Goal: Task Accomplishment & Management: Manage account settings

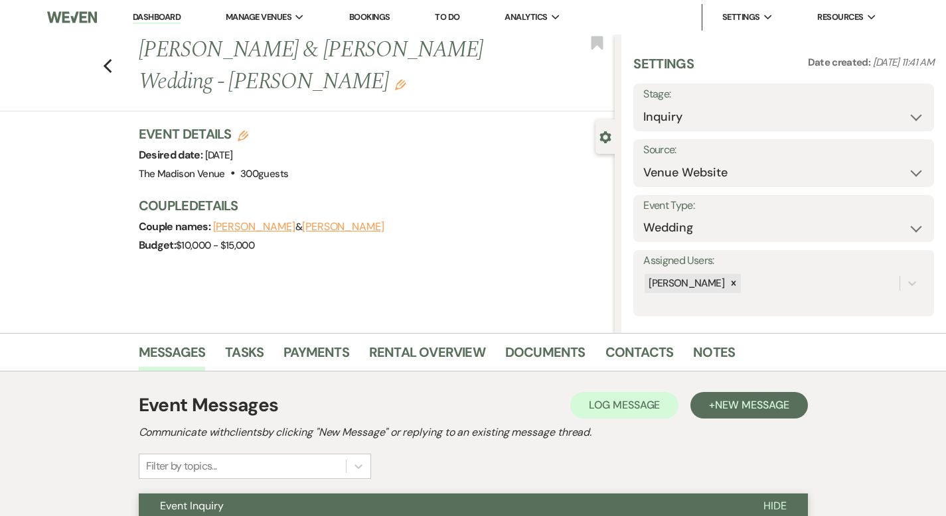
select select "5"
click at [103, 58] on icon "Previous" at bounding box center [108, 66] width 10 height 16
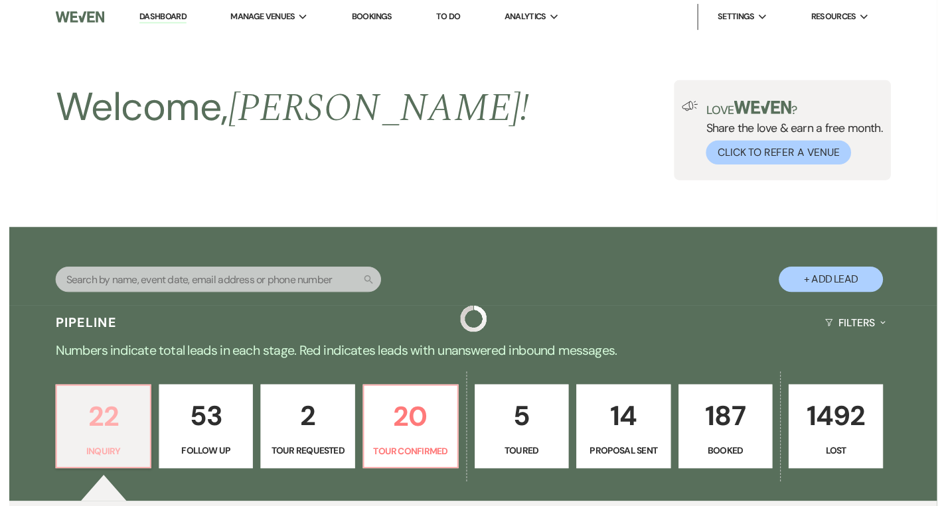
scroll to position [407, 0]
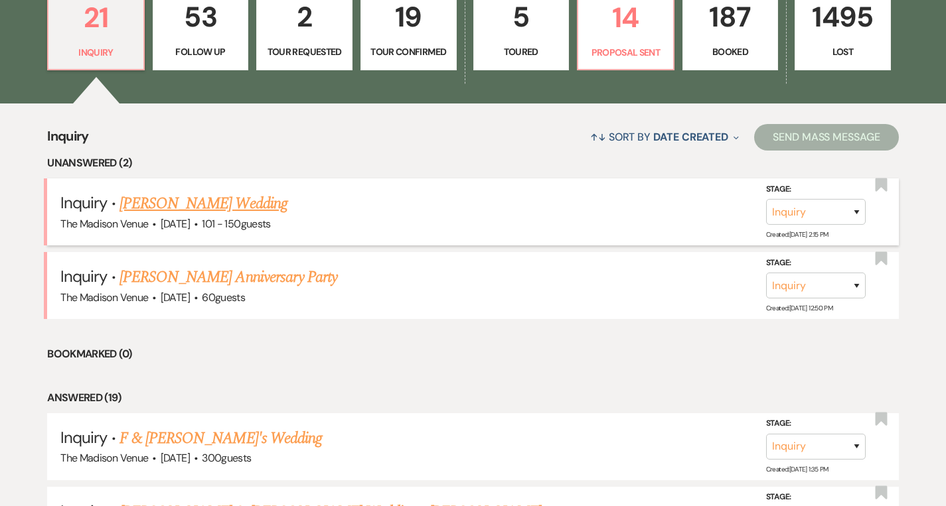
click at [197, 206] on link "[PERSON_NAME] Wedding" at bounding box center [203, 204] width 168 height 24
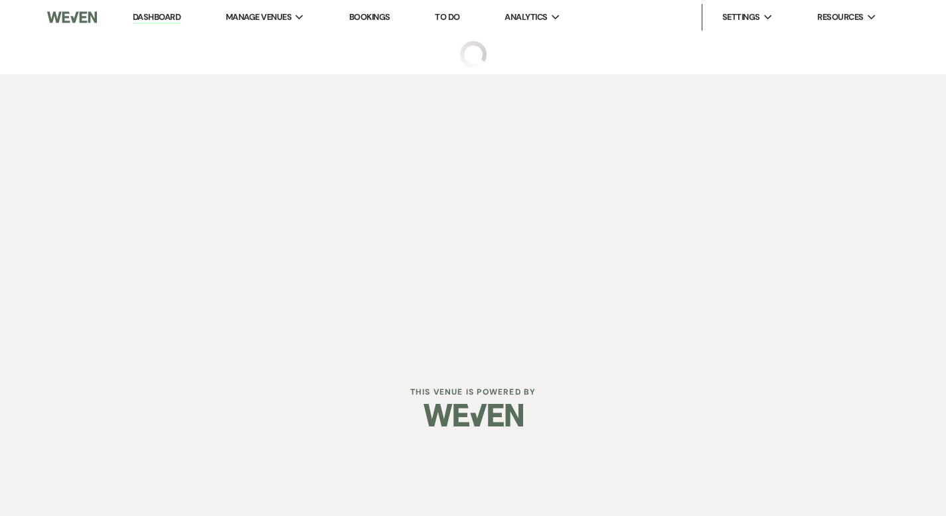
select select "2"
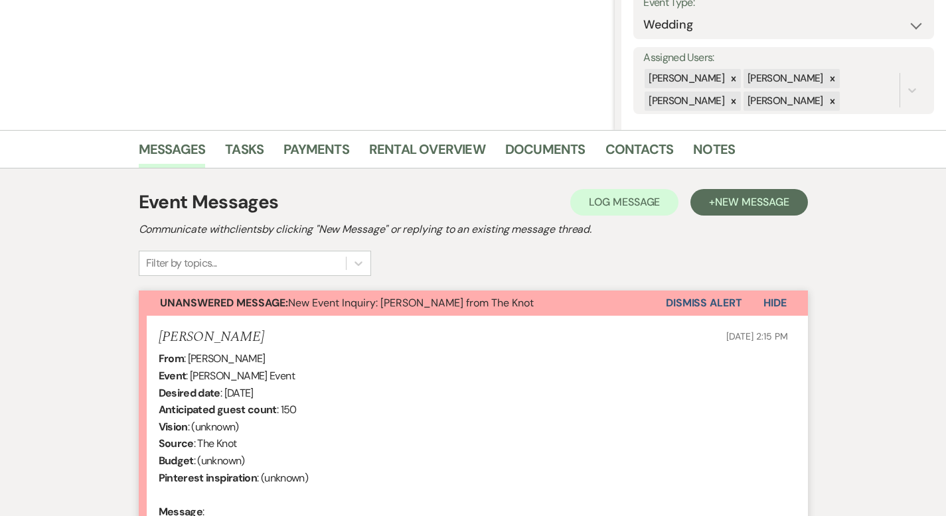
scroll to position [29, 0]
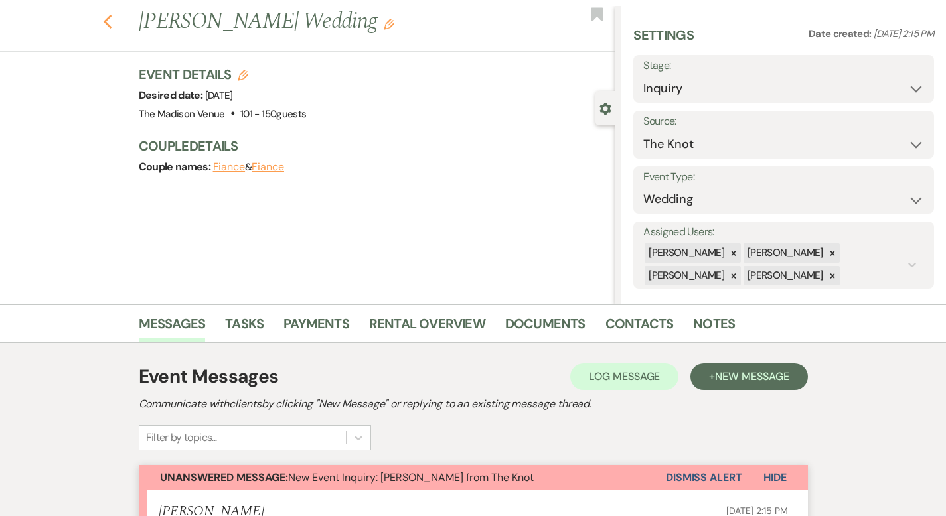
click at [103, 19] on use "button" at bounding box center [107, 22] width 9 height 15
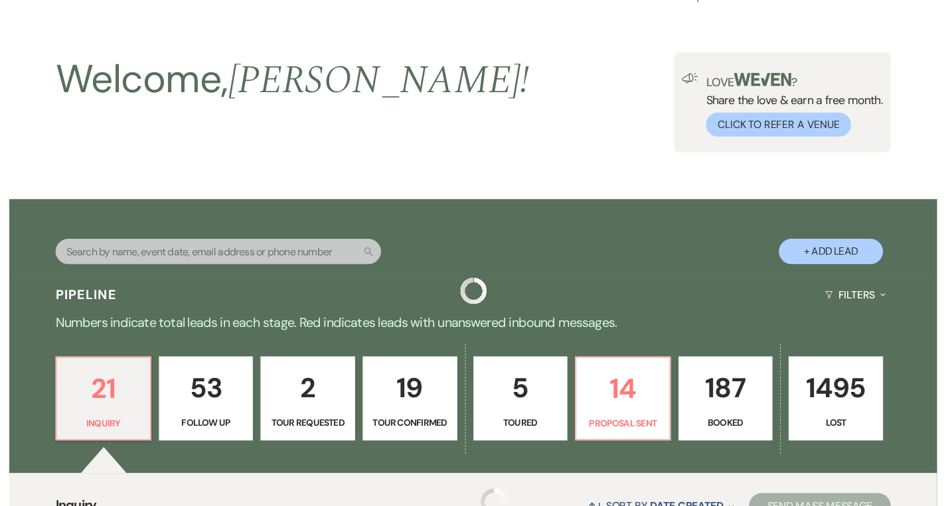
scroll to position [407, 0]
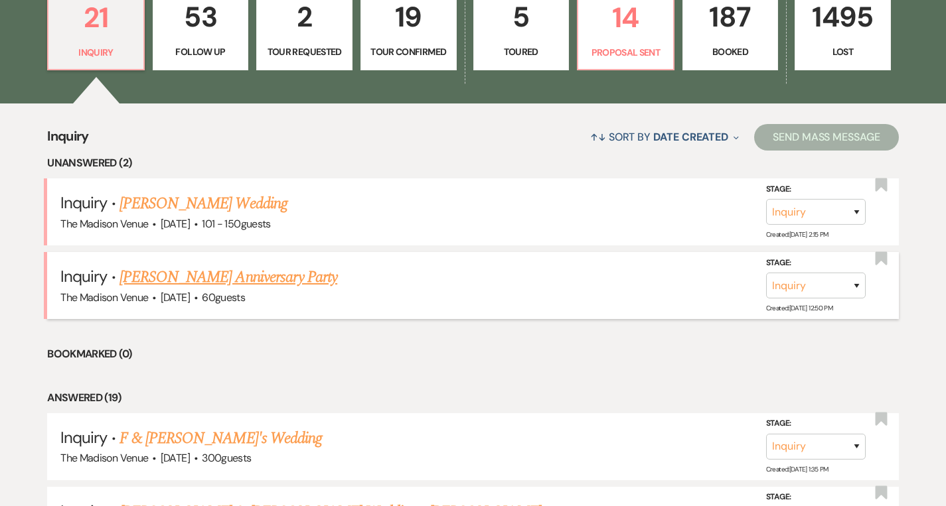
click at [197, 283] on link "[PERSON_NAME] Anniversary Party" at bounding box center [228, 277] width 218 height 24
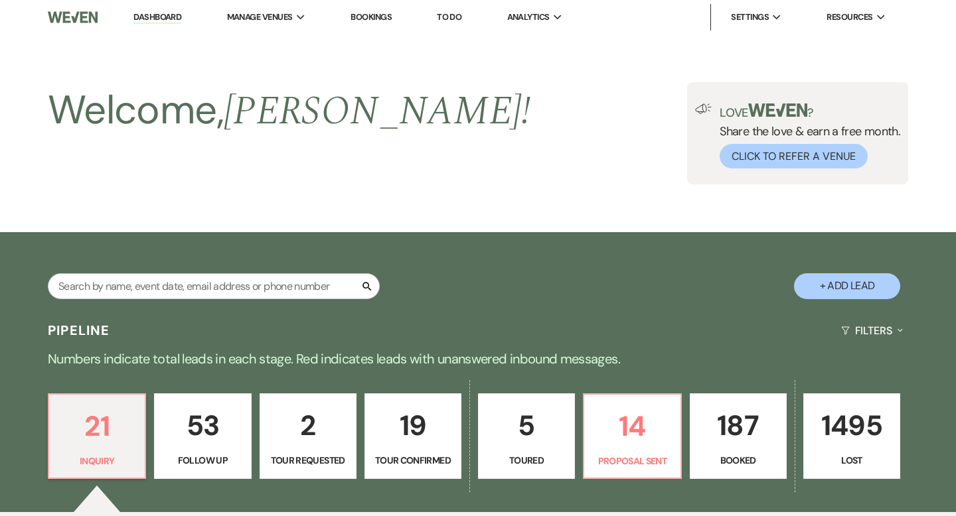
select select "5"
select select "17"
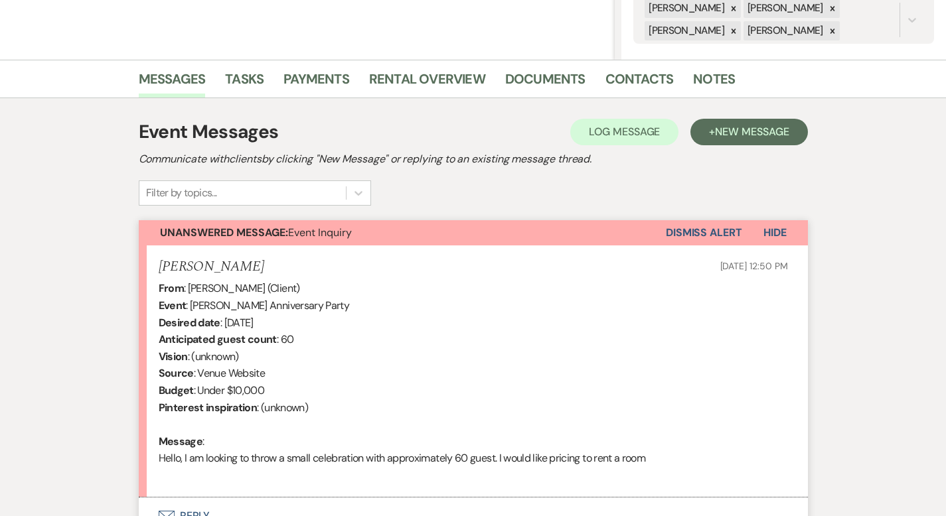
scroll to position [398, 0]
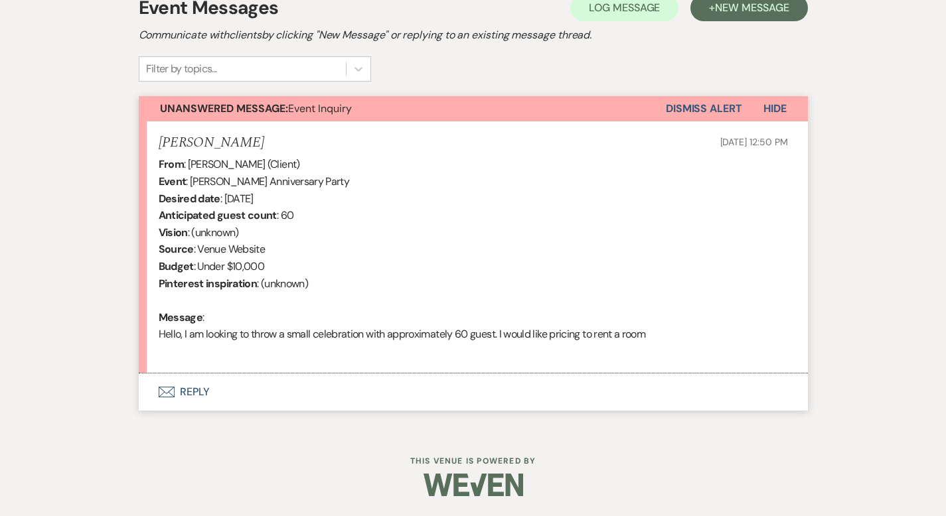
click at [143, 394] on button "Envelope Reply" at bounding box center [473, 392] width 669 height 37
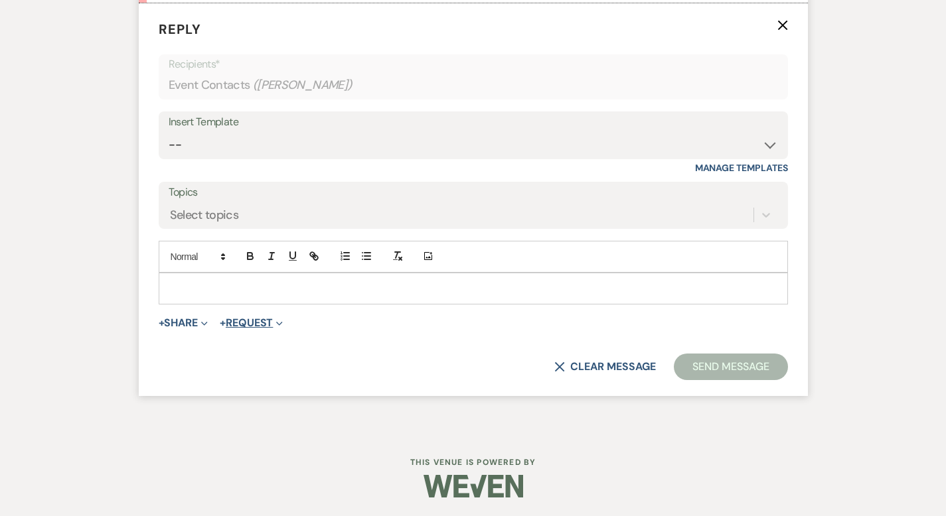
scroll to position [768, 0]
click at [207, 145] on select "-- Weven Planning Portal Introduction (Booked Events) Corporate Lead Follow Up …" at bounding box center [473, 144] width 609 height 26
select select "4631"
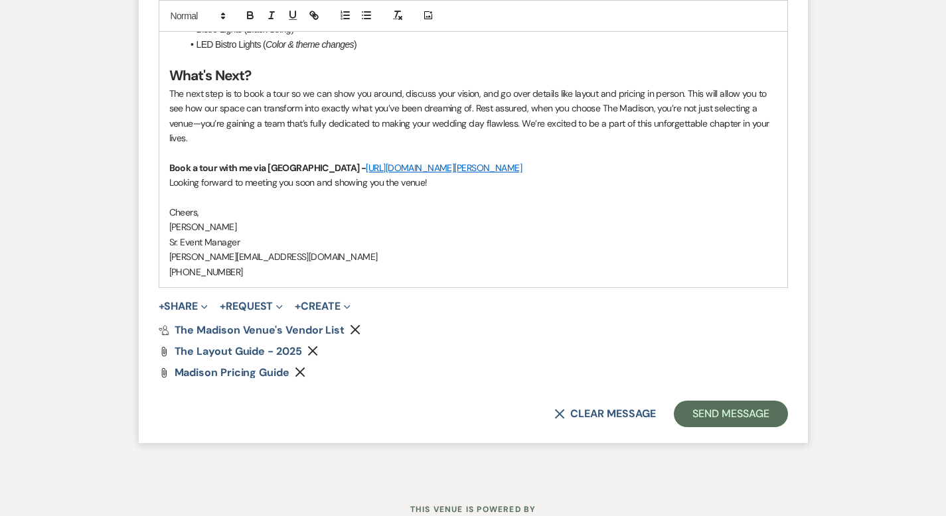
scroll to position [1655, 0]
click at [776, 401] on button "Send Message" at bounding box center [730, 414] width 113 height 27
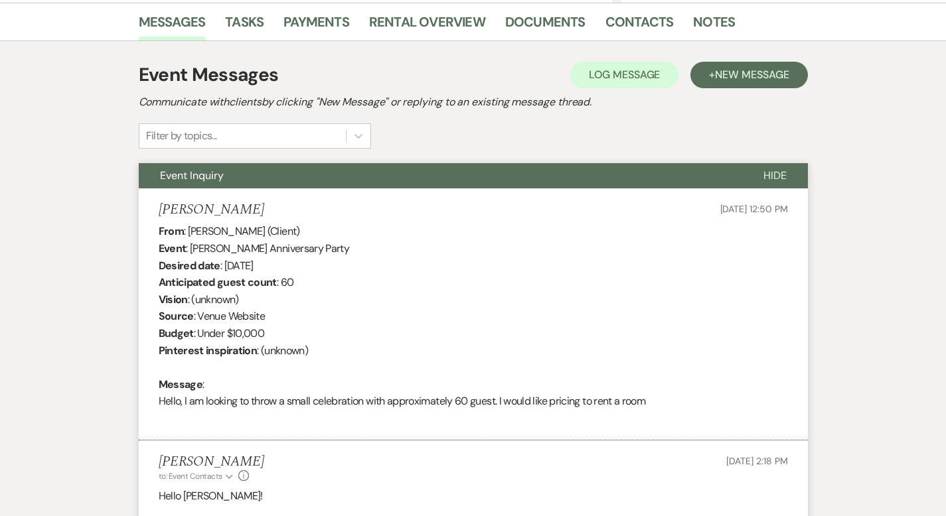
scroll to position [0, 0]
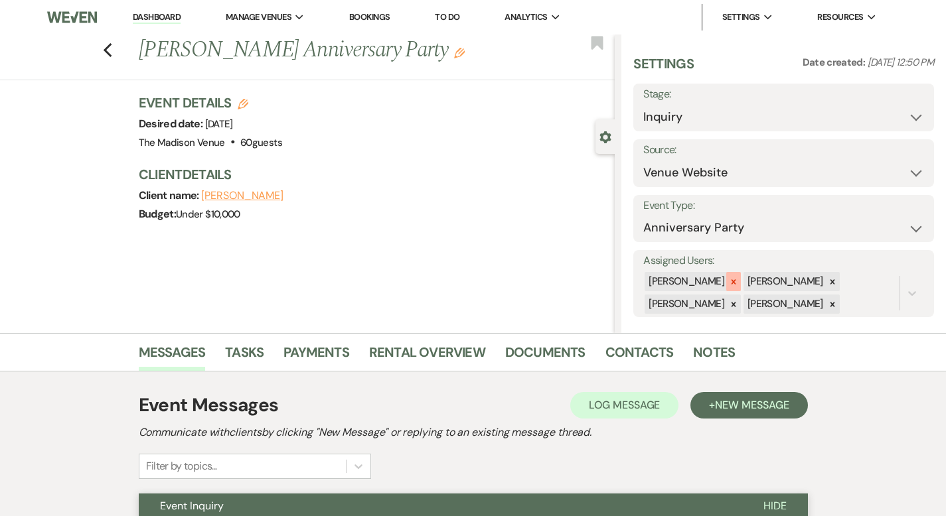
click at [736, 281] on icon at bounding box center [733, 281] width 5 height 5
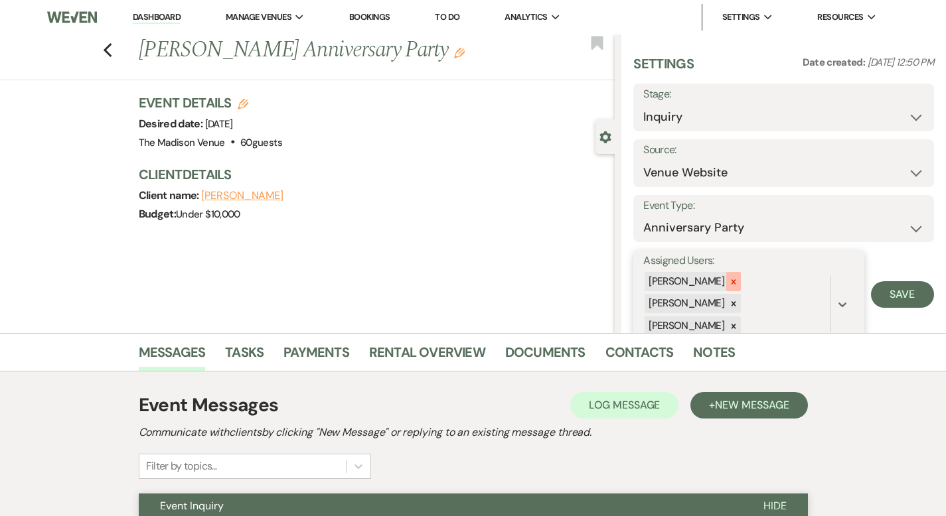
click at [738, 280] on icon at bounding box center [733, 281] width 9 height 9
click at [738, 281] on icon at bounding box center [733, 281] width 9 height 9
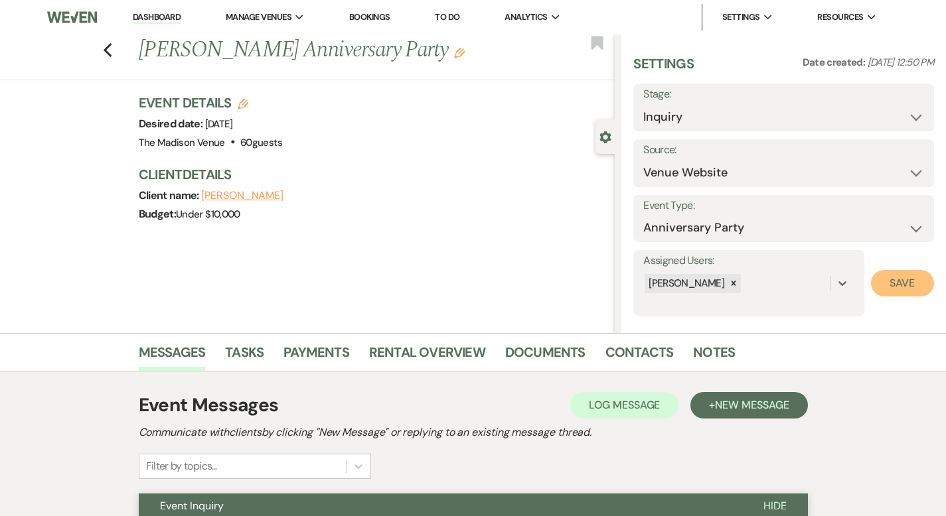
click at [888, 281] on button "Save" at bounding box center [902, 283] width 63 height 27
click at [454, 52] on icon "Edit" at bounding box center [459, 53] width 11 height 11
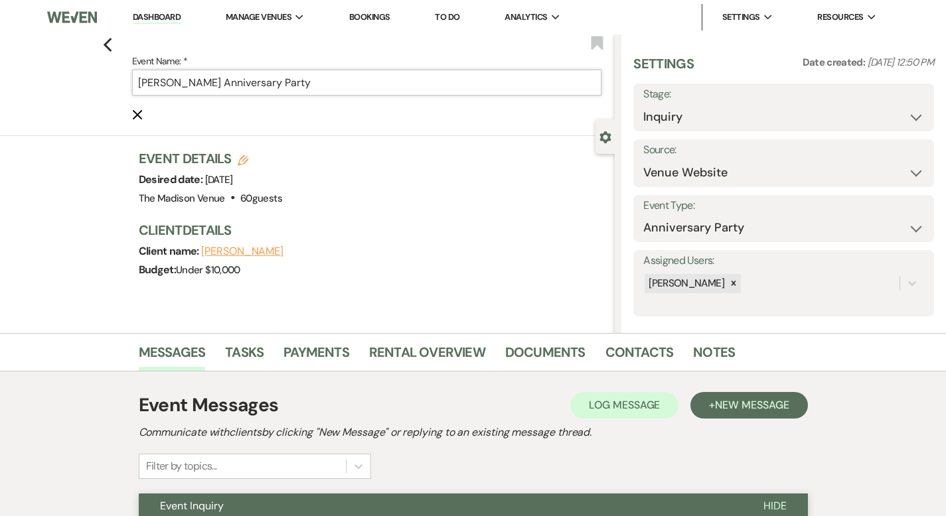
click at [369, 82] on input "[PERSON_NAME] Anniversary Party" at bounding box center [367, 83] width 470 height 26
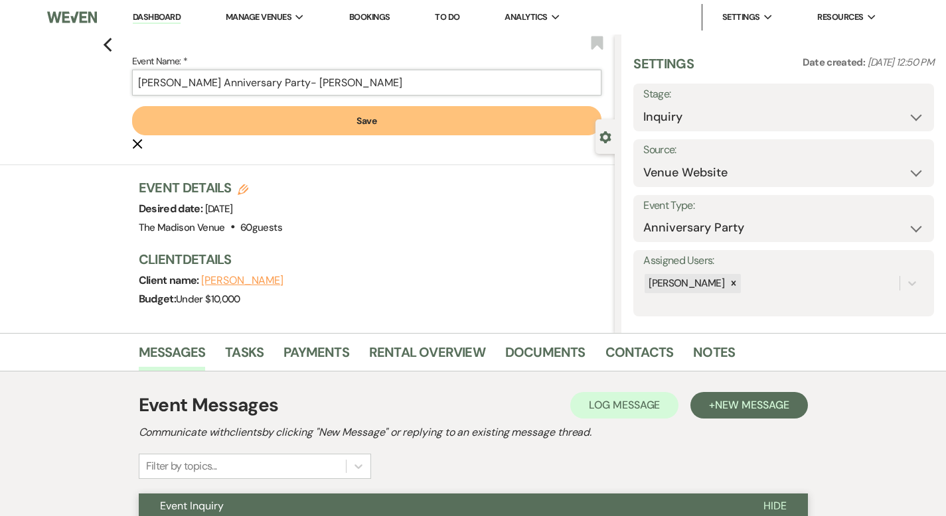
type input "[PERSON_NAME] Anniversary Party- [PERSON_NAME]"
click at [297, 121] on button "Save" at bounding box center [367, 120] width 470 height 29
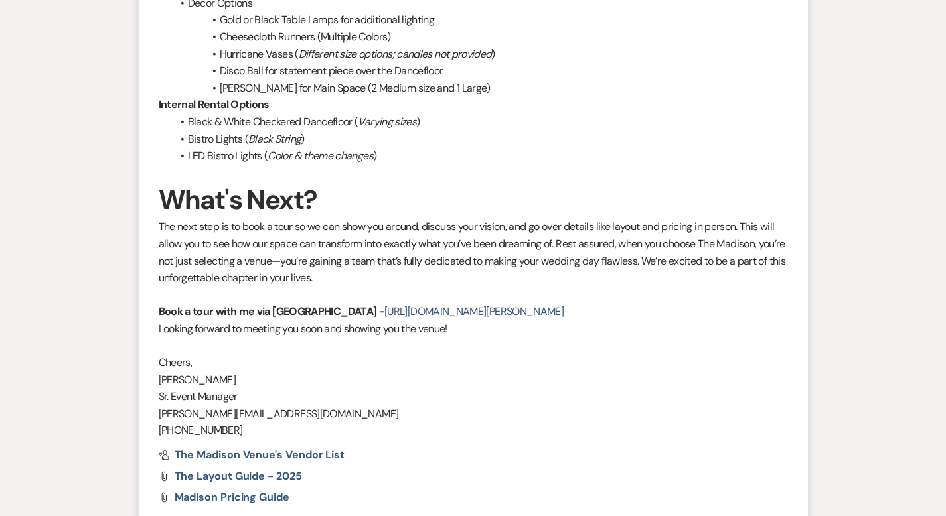
scroll to position [1558, 0]
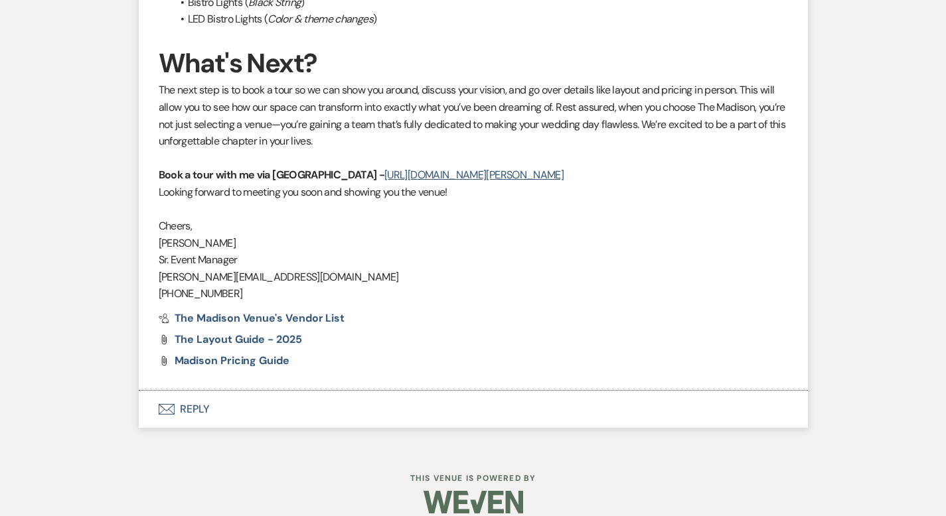
click at [145, 391] on button "Envelope Reply" at bounding box center [473, 409] width 669 height 37
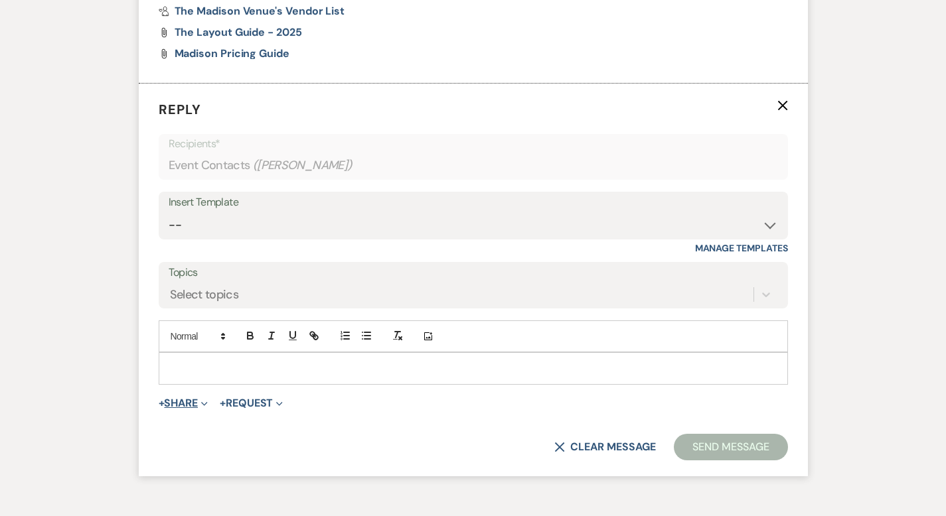
scroll to position [1870, 0]
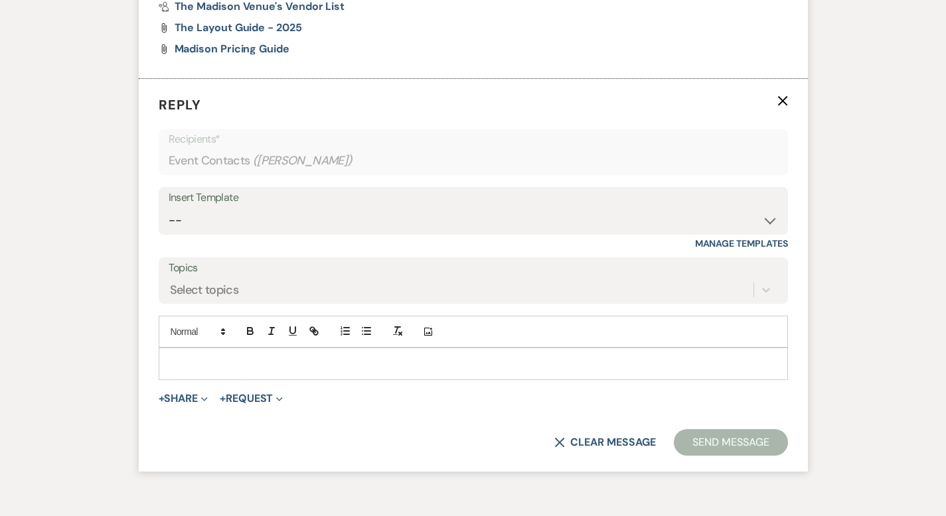
click at [169, 356] on p at bounding box center [473, 363] width 608 height 15
click at [787, 96] on use "button" at bounding box center [782, 101] width 10 height 10
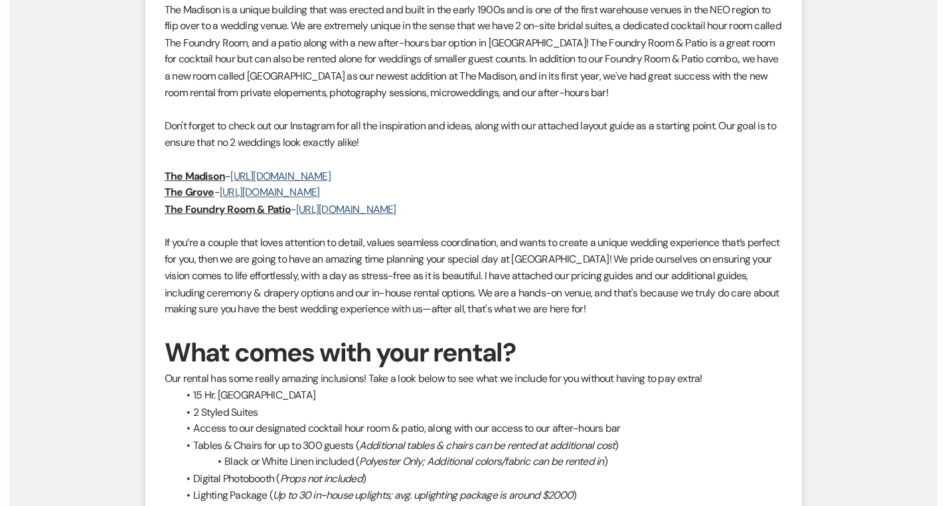
scroll to position [0, 0]
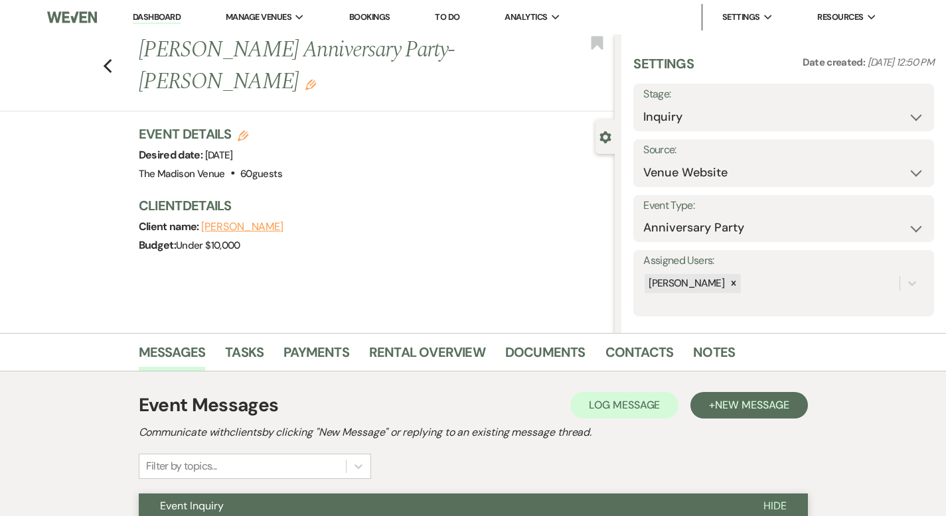
click at [167, 19] on link "Dashboard" at bounding box center [157, 17] width 48 height 13
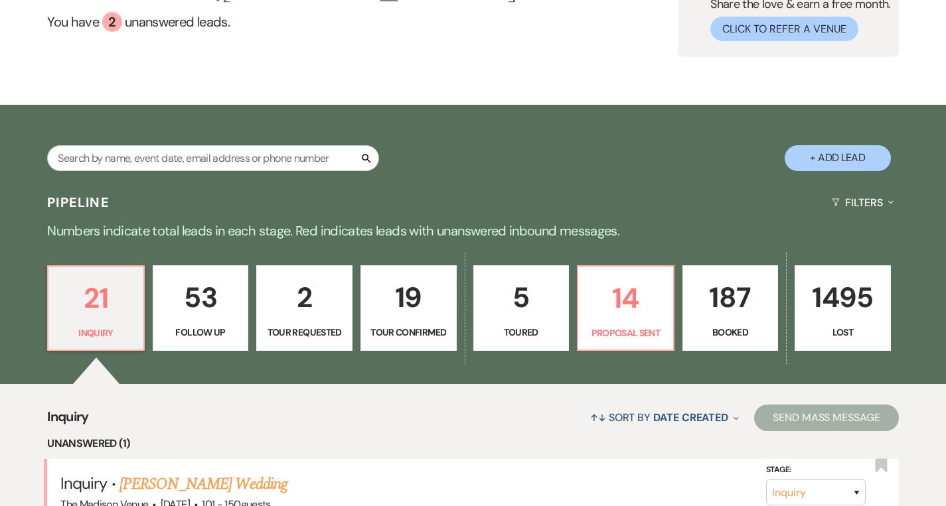
scroll to position [404, 0]
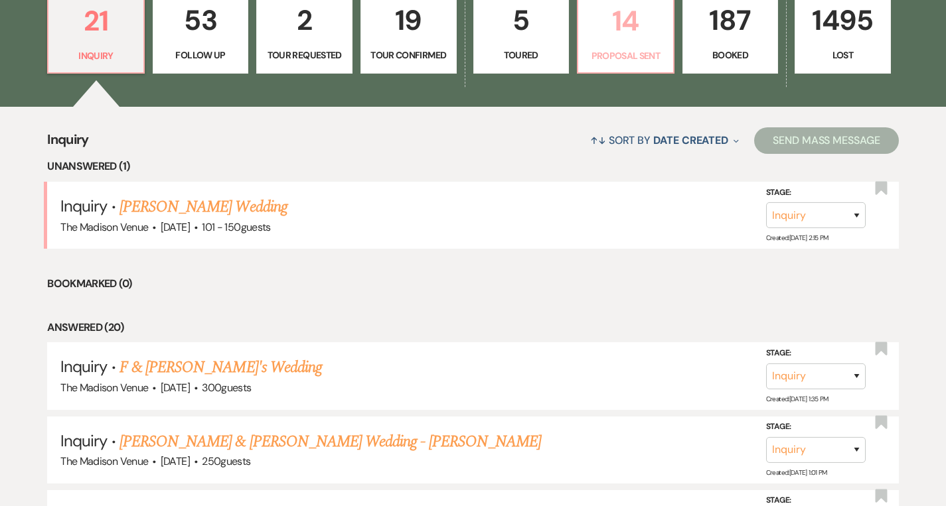
click at [617, 36] on p "14" at bounding box center [625, 21] width 79 height 44
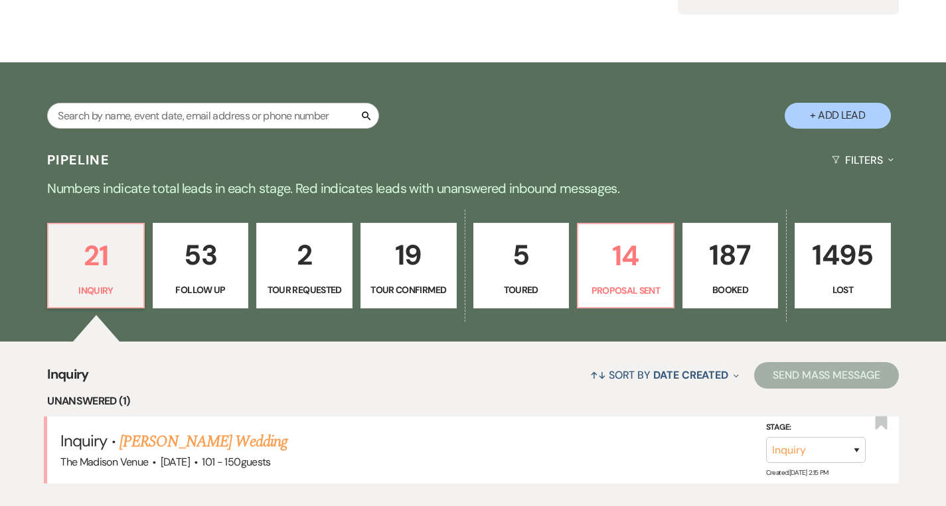
select select "6"
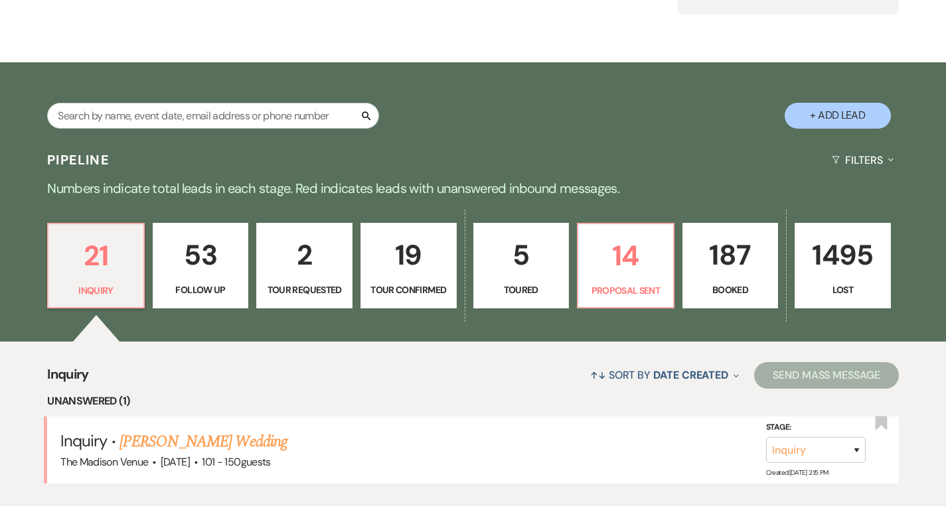
select select "6"
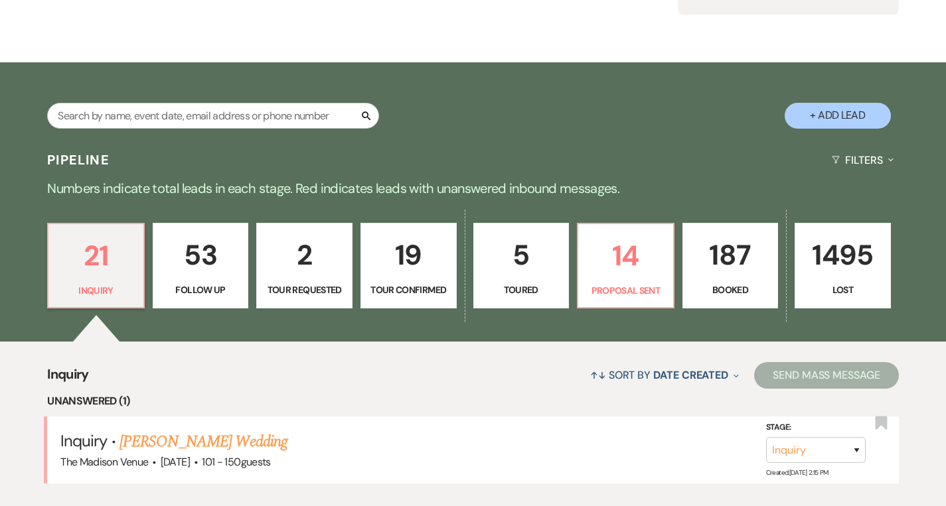
select select "6"
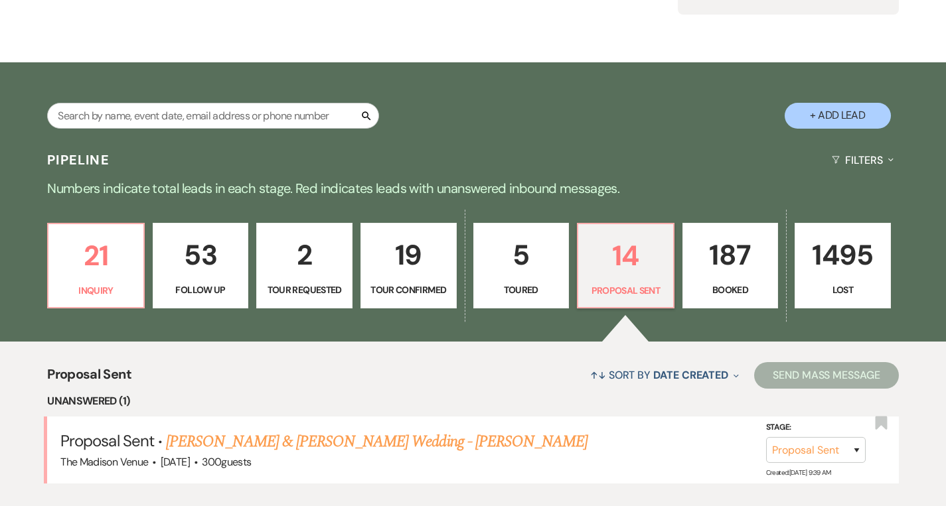
scroll to position [404, 0]
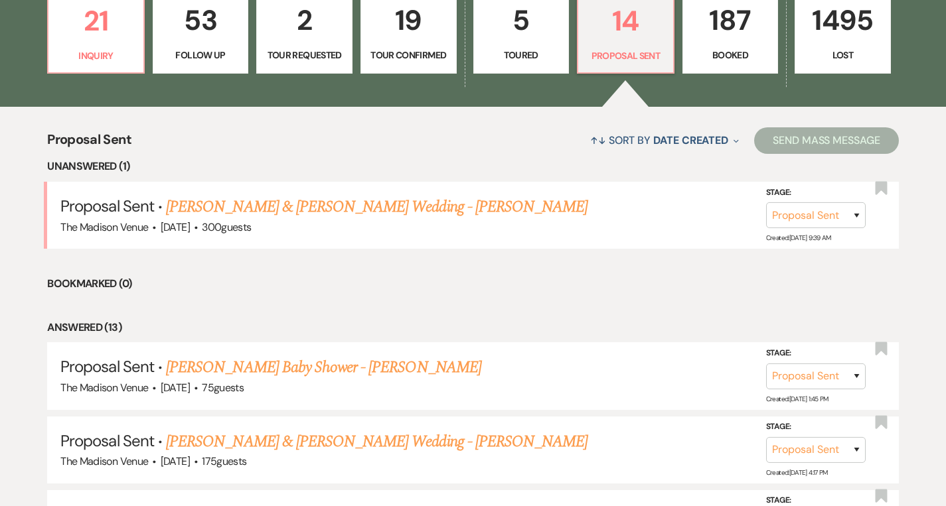
click at [206, 48] on p "Follow Up" at bounding box center [200, 55] width 79 height 15
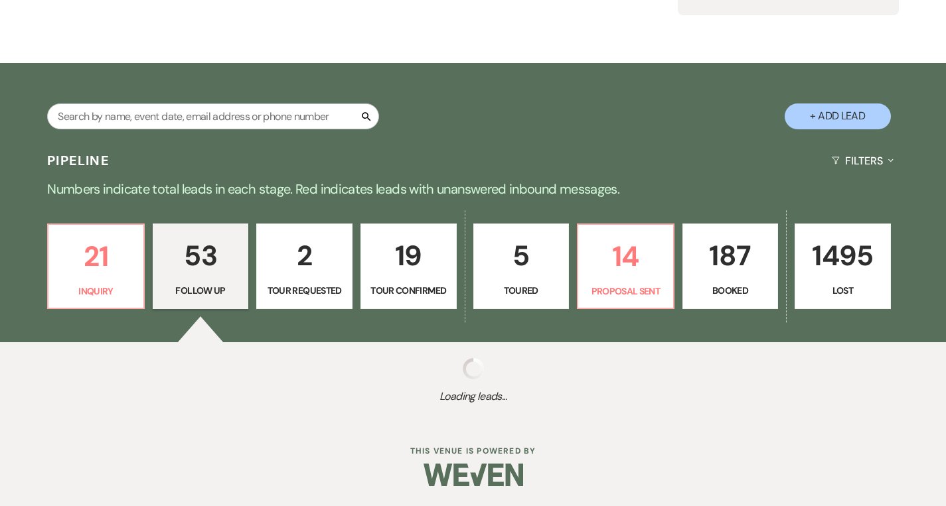
select select "9"
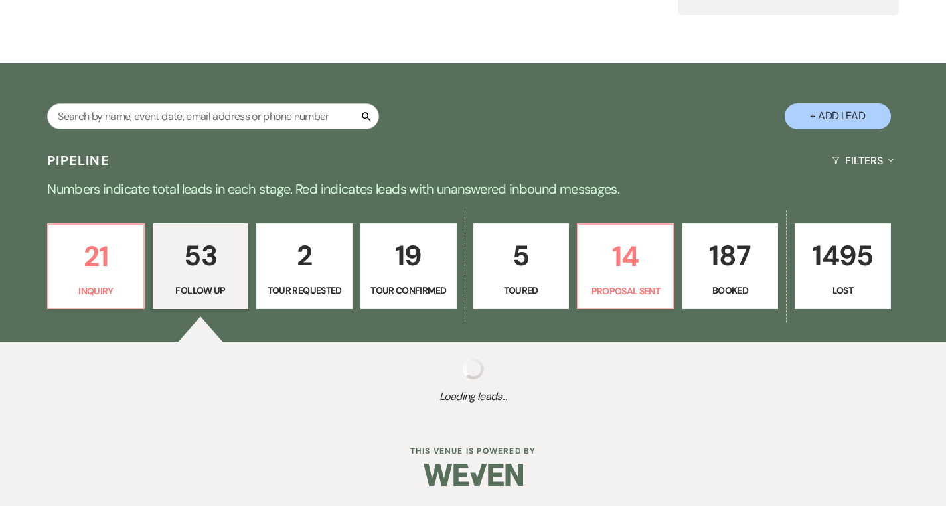
select select "9"
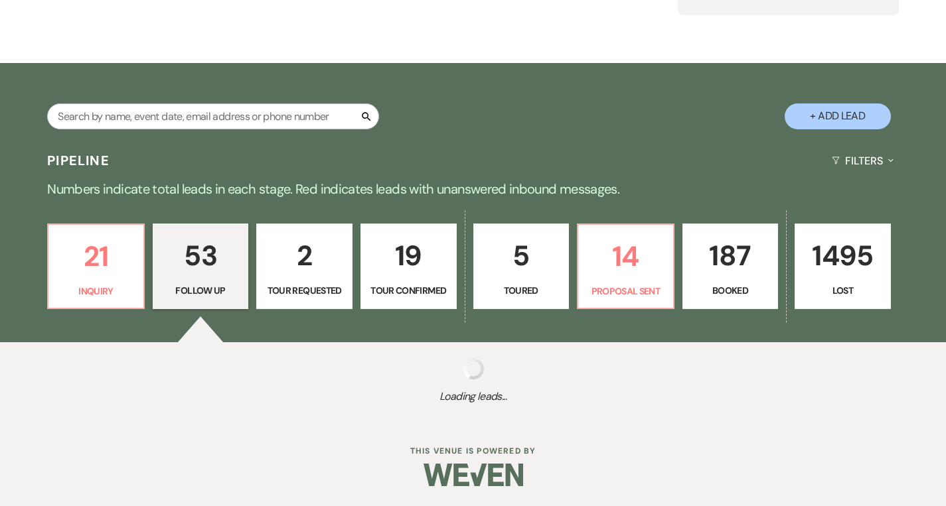
select select "9"
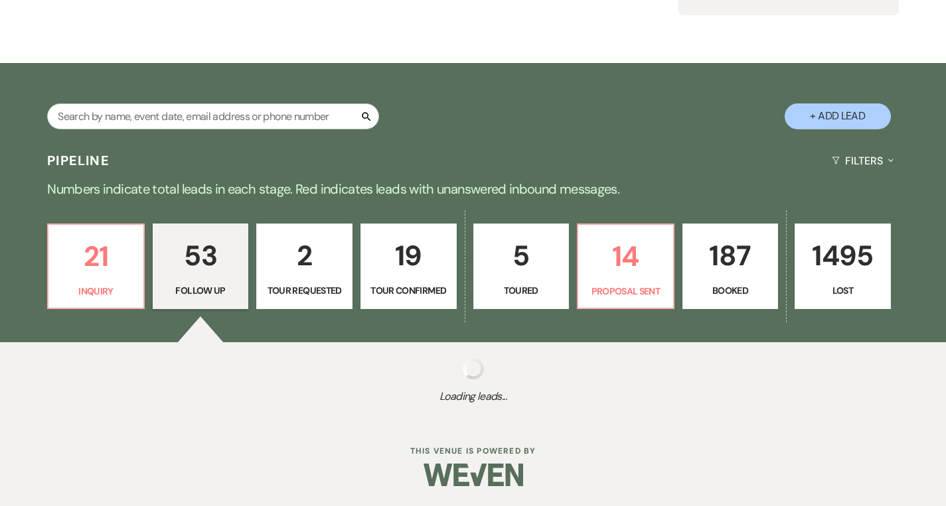
select select "9"
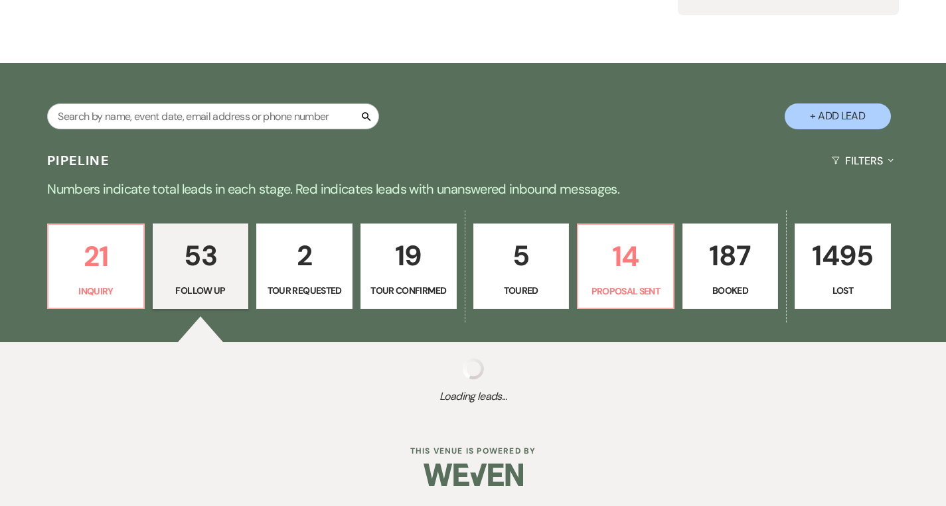
select select "9"
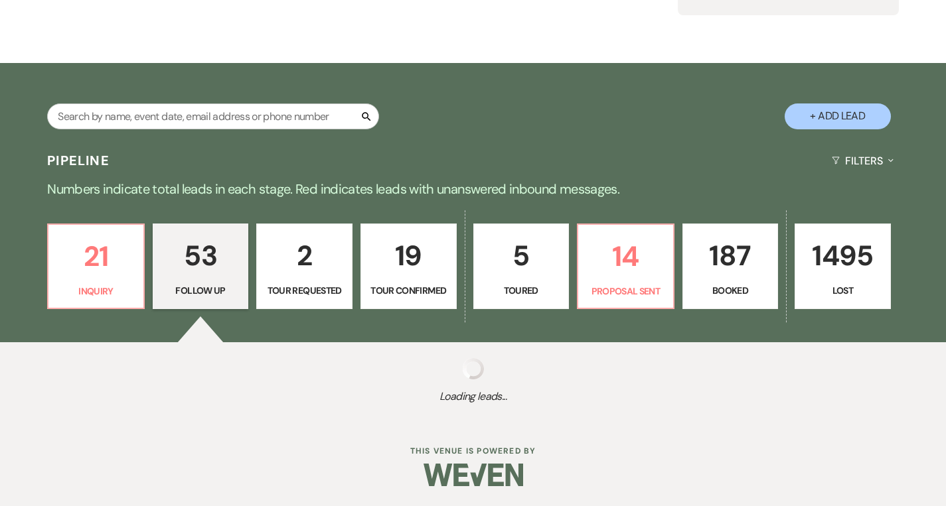
select select "9"
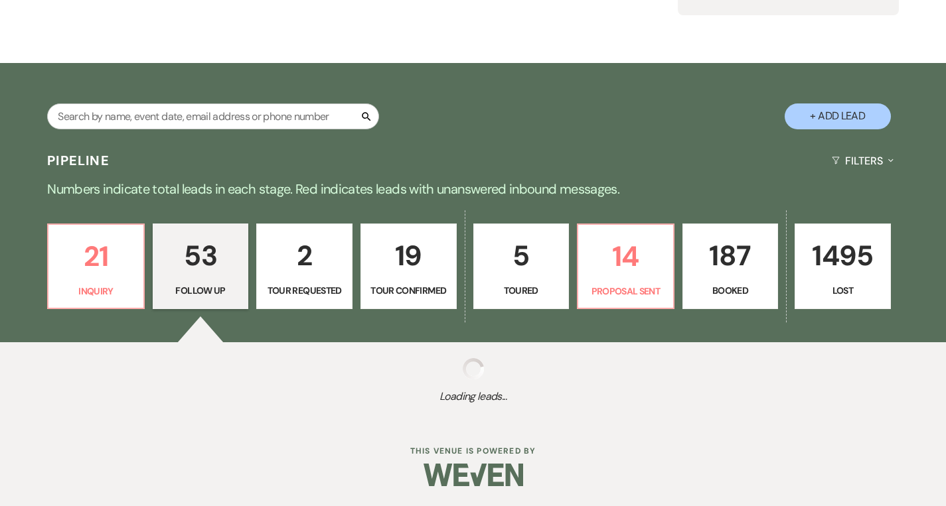
select select "9"
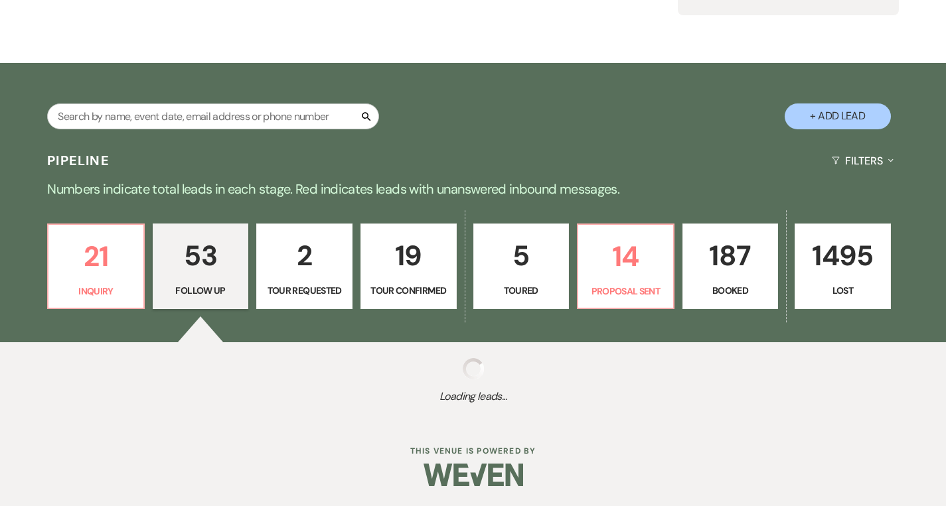
select select "9"
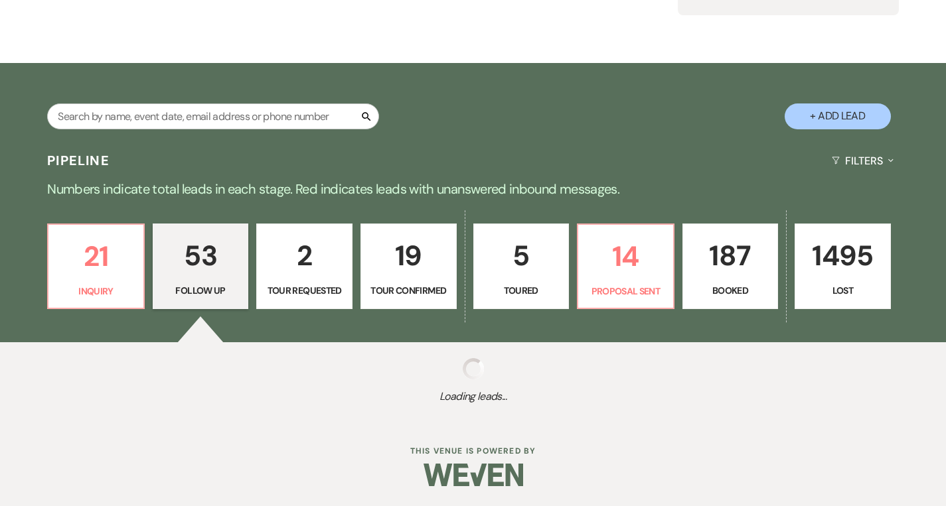
select select "9"
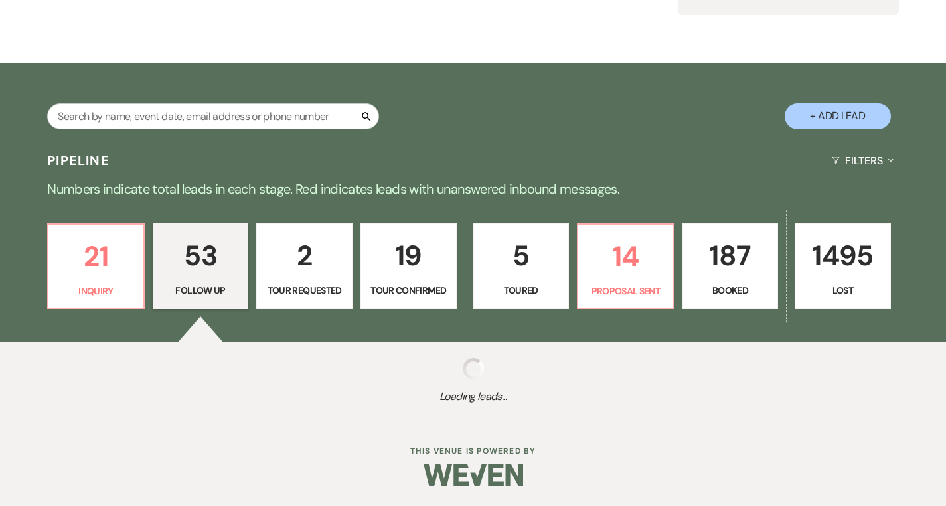
select select "9"
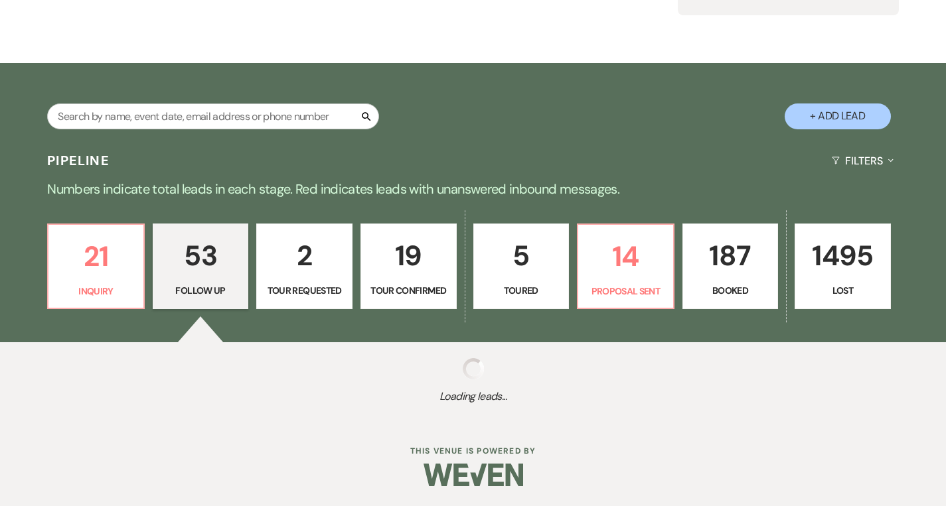
select select "9"
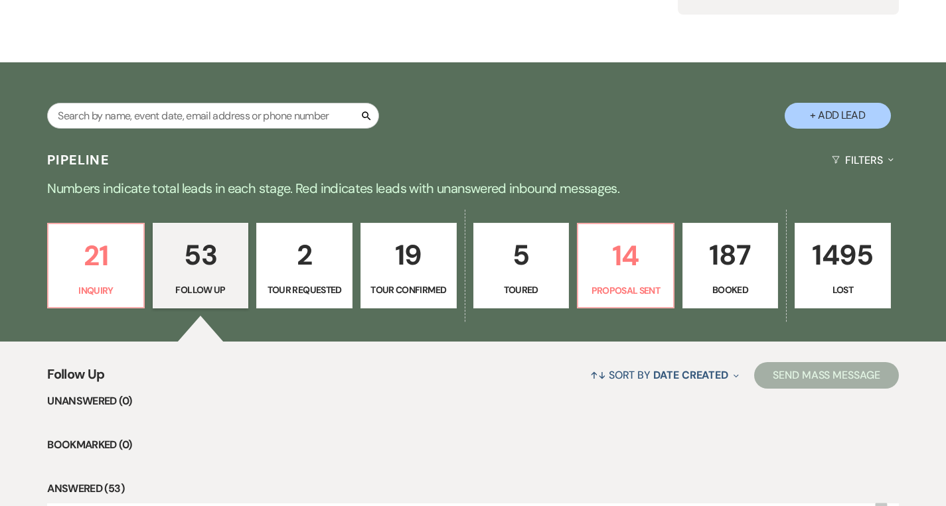
scroll to position [404, 0]
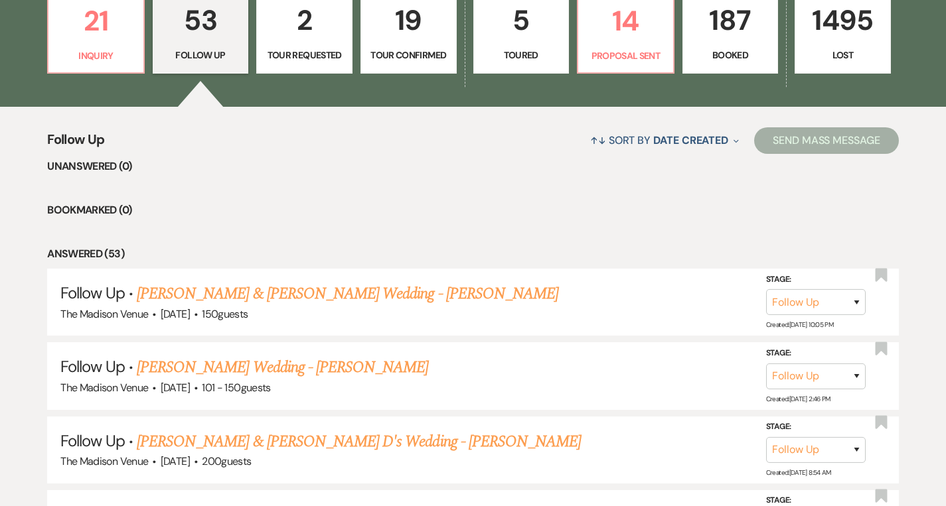
click at [330, 62] on link "2 Tour Requested" at bounding box center [304, 31] width 96 height 86
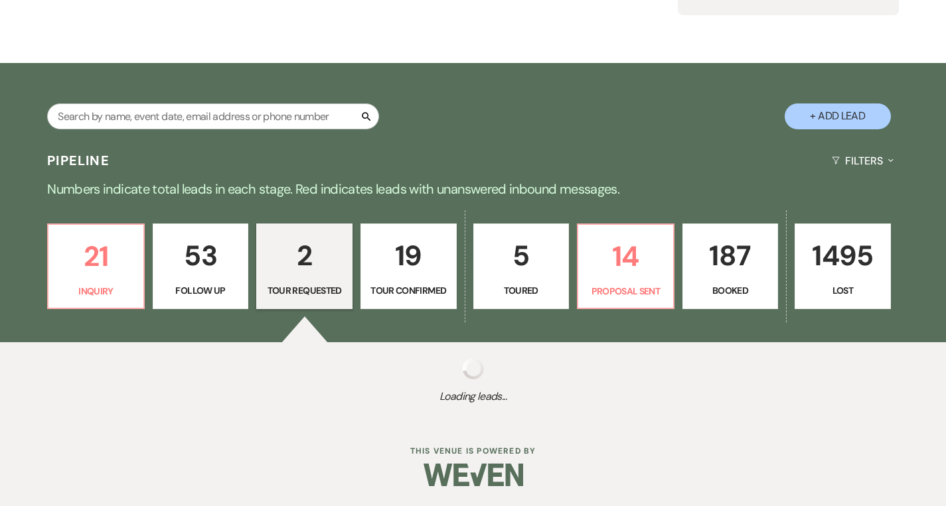
scroll to position [404, 0]
select select "2"
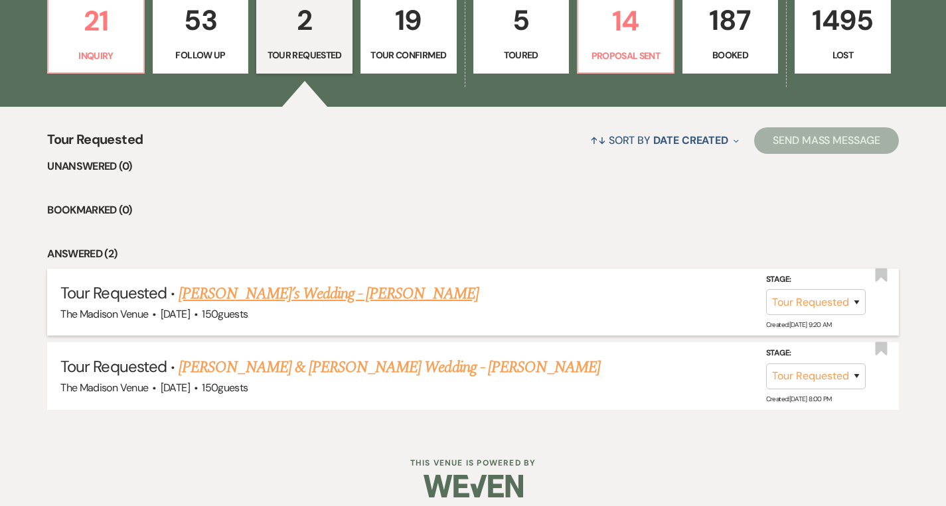
click at [317, 291] on link "[PERSON_NAME]’s Wedding - [PERSON_NAME]" at bounding box center [329, 294] width 300 height 24
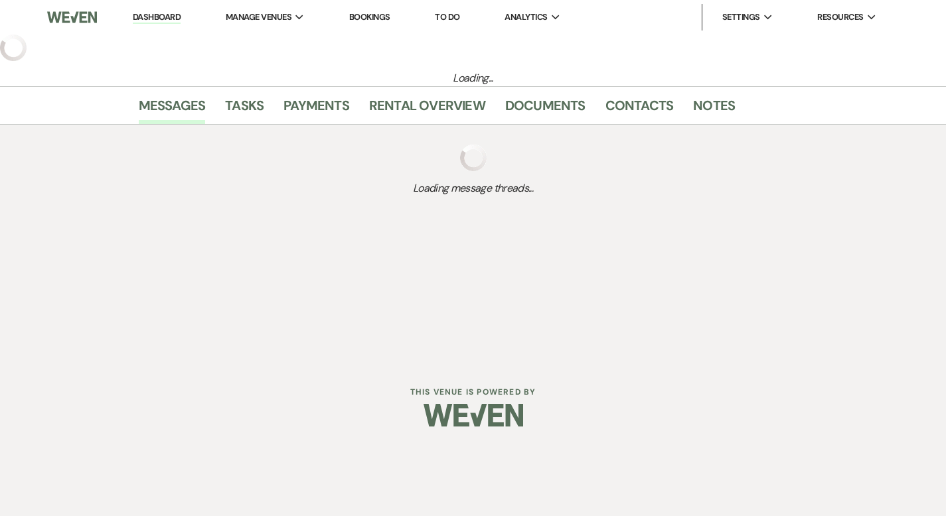
select select "2"
select select "5"
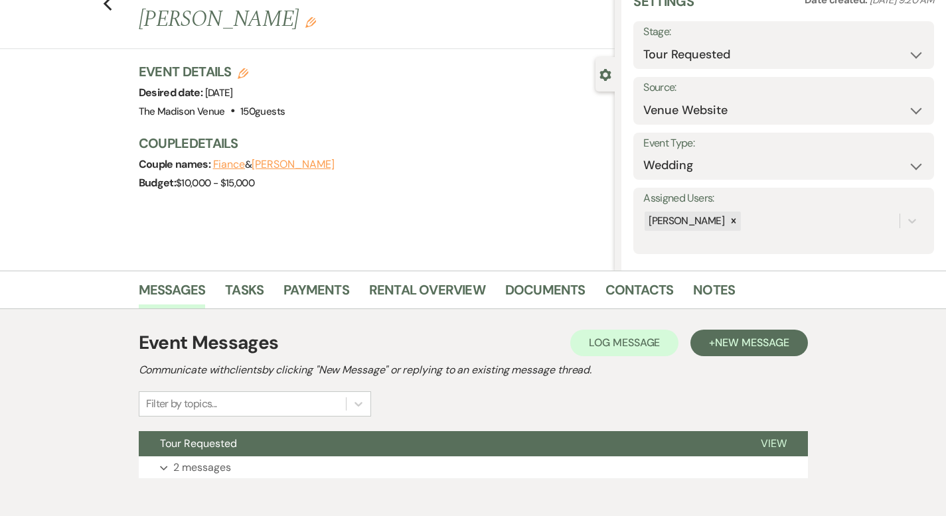
scroll to position [130, 0]
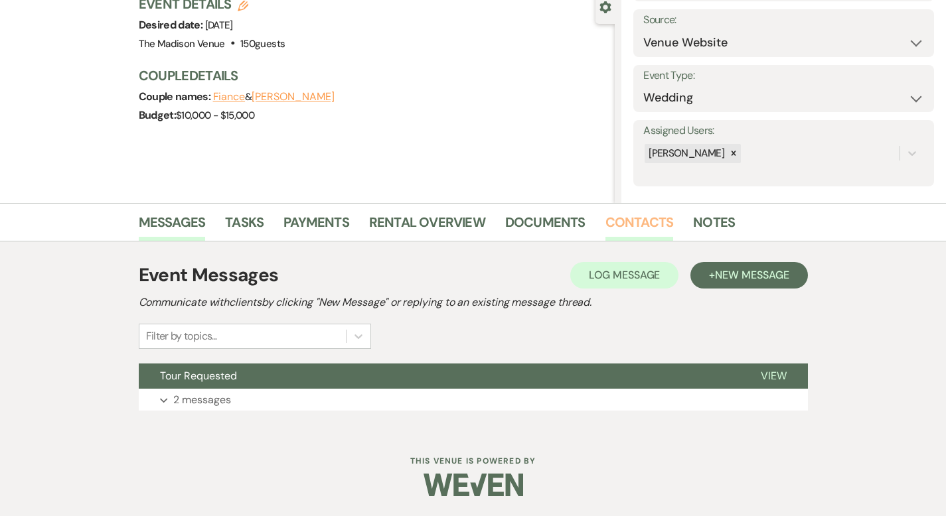
click at [605, 220] on link "Contacts" at bounding box center [639, 226] width 68 height 29
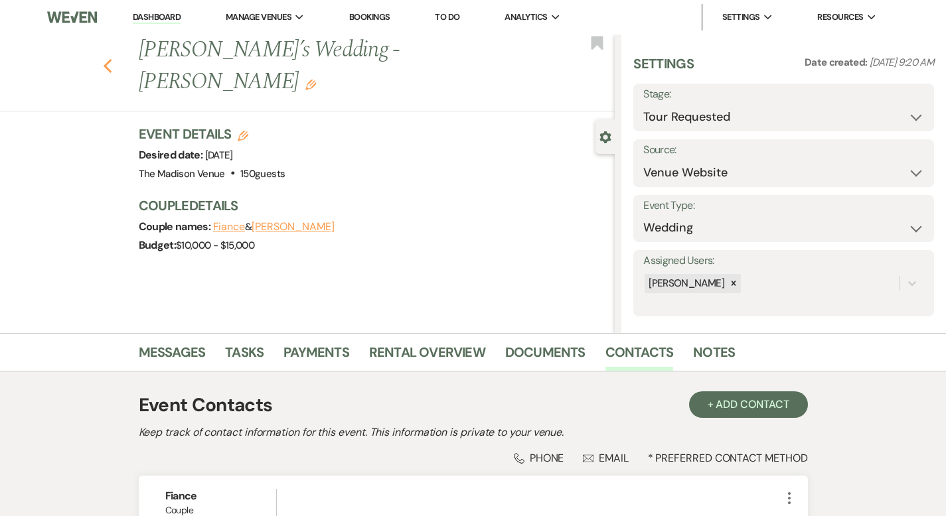
click at [103, 58] on icon "Previous" at bounding box center [108, 66] width 10 height 16
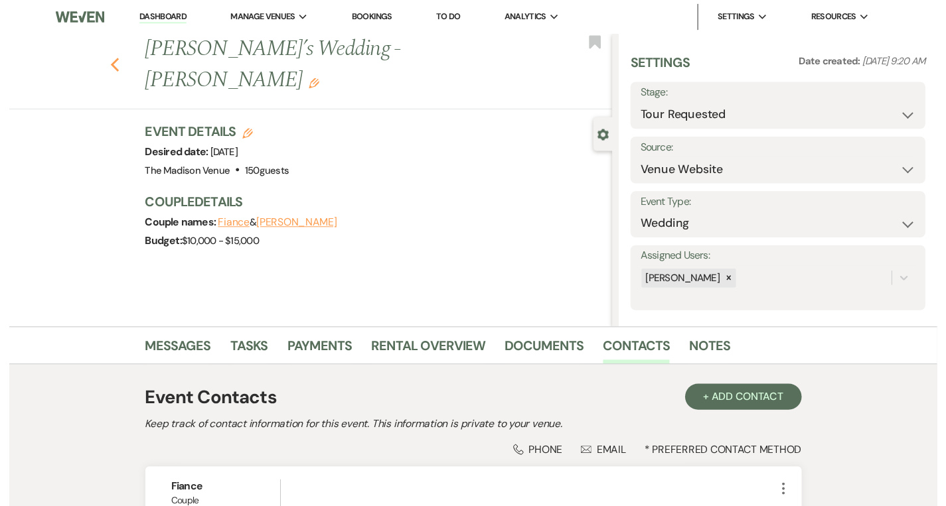
scroll to position [404, 0]
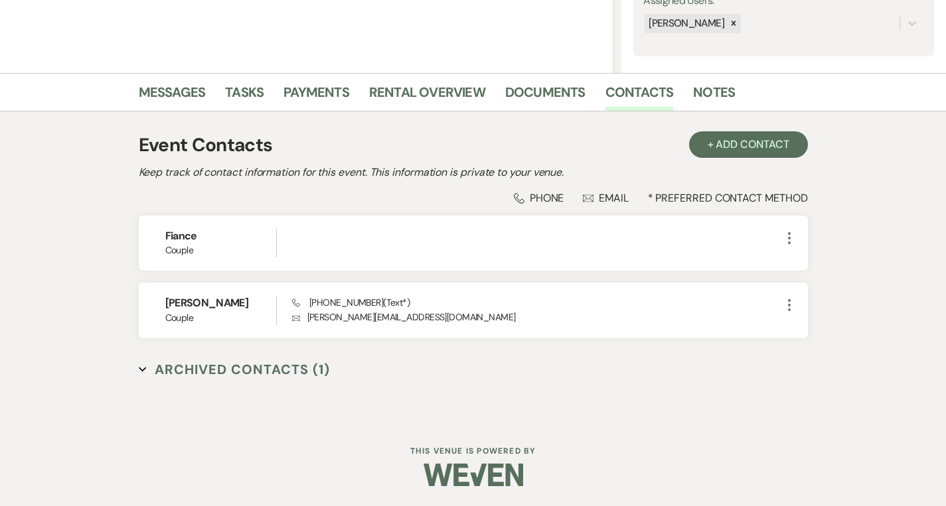
select select "2"
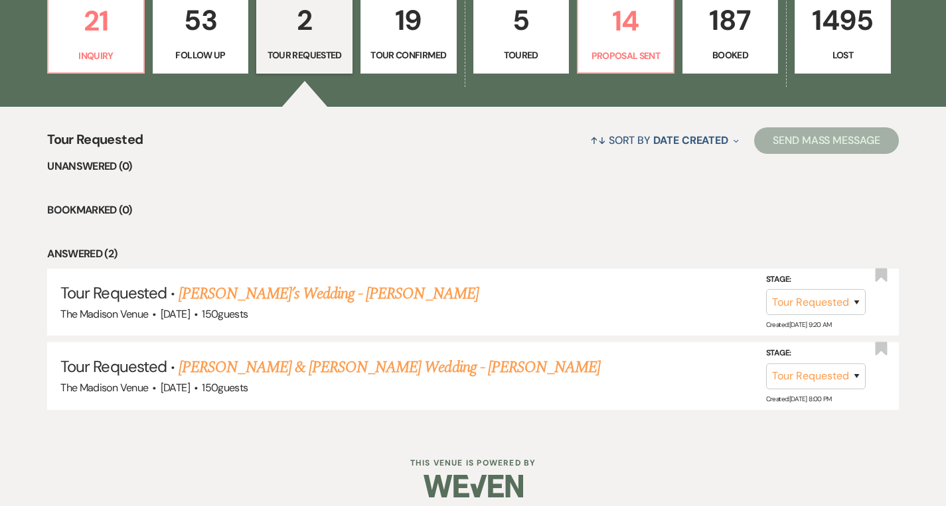
click at [269, 362] on link "[PERSON_NAME] & [PERSON_NAME] Wedding - [PERSON_NAME]" at bounding box center [389, 368] width 421 height 24
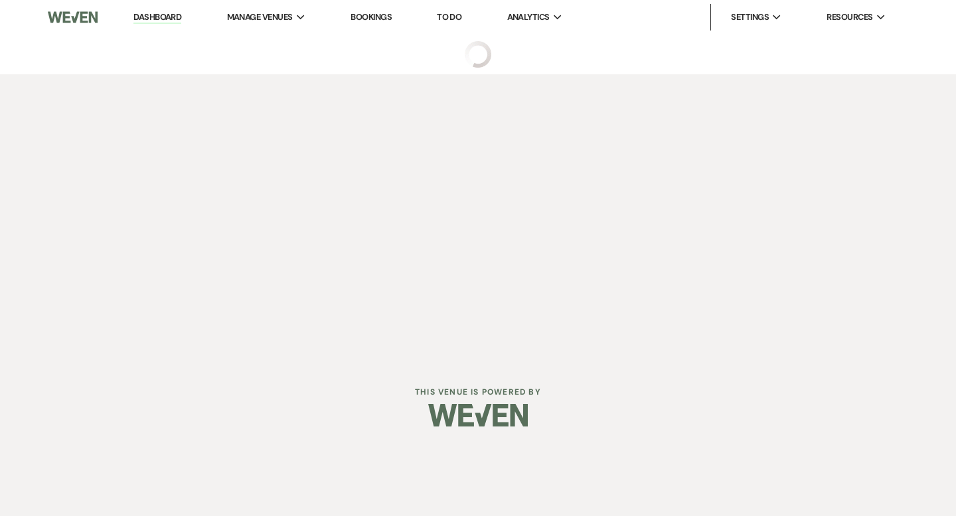
select select "2"
select select "5"
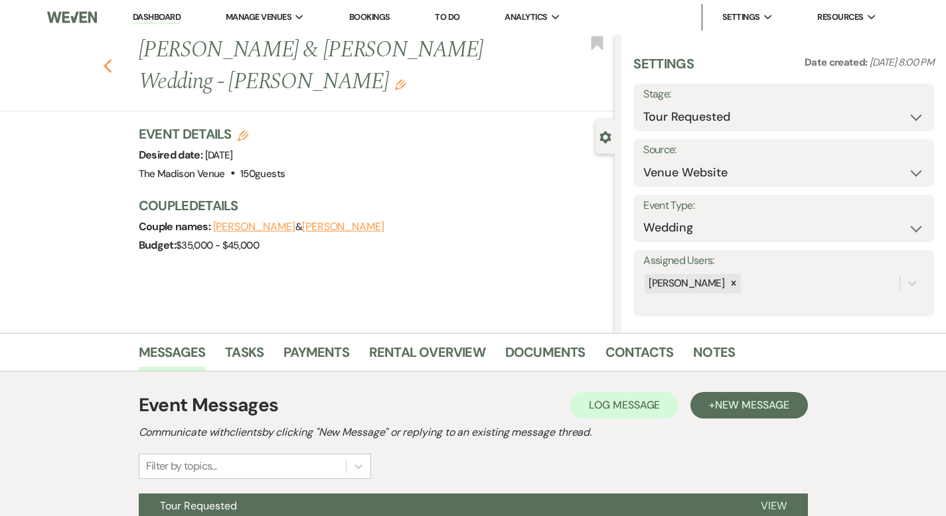
click at [103, 59] on use "button" at bounding box center [107, 66] width 9 height 15
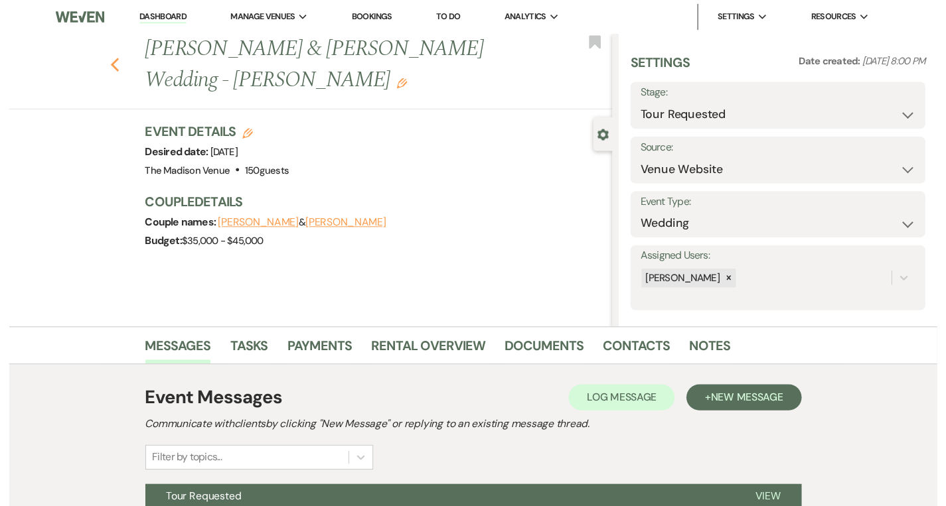
scroll to position [404, 0]
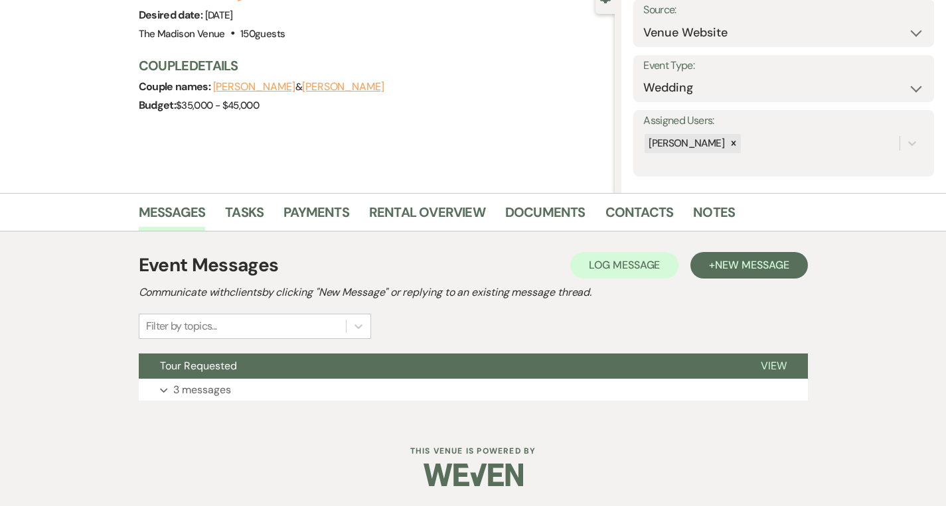
select select "2"
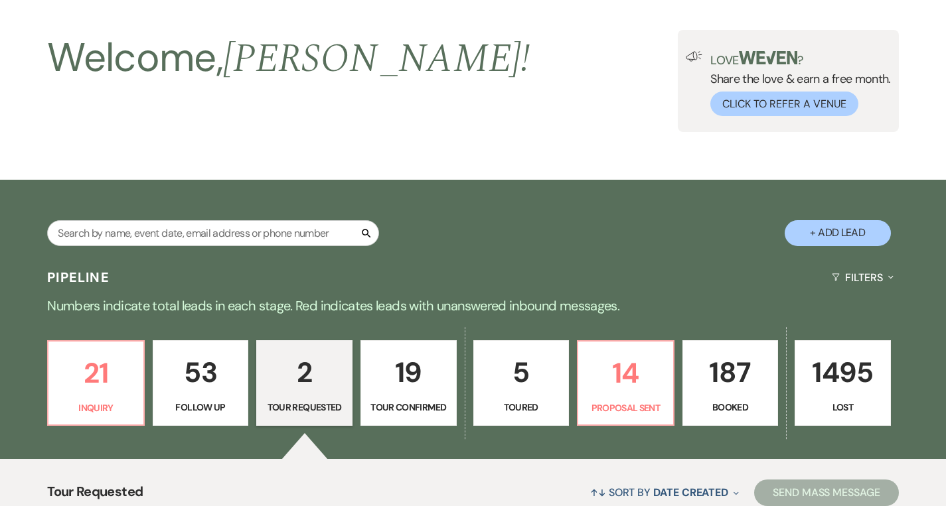
scroll to position [0, 0]
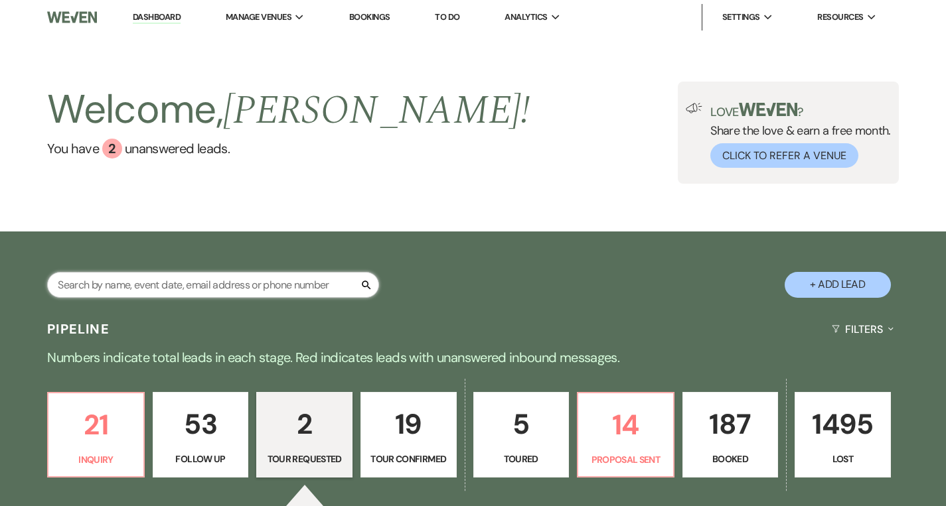
click at [143, 284] on input "text" at bounding box center [213, 285] width 332 height 26
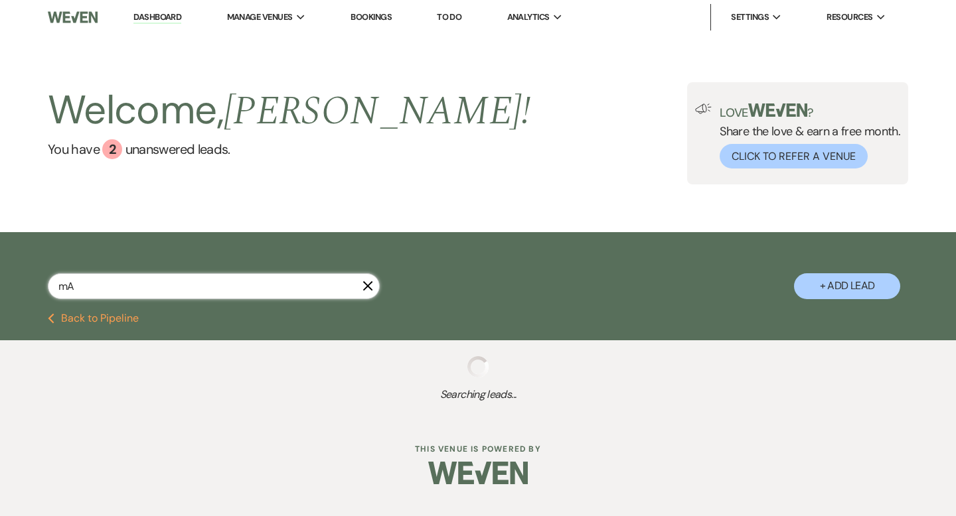
type input "m"
select select "4"
select select "9"
select select "8"
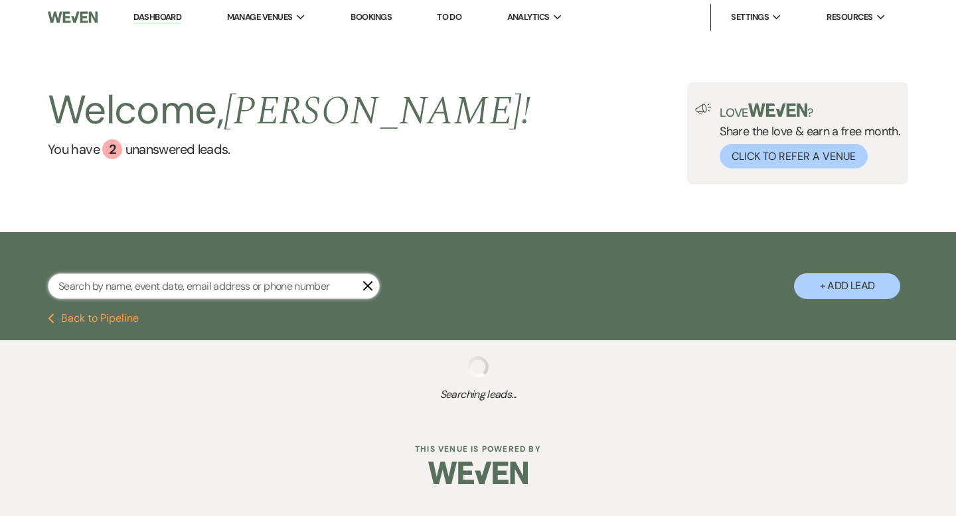
select select "5"
select select "8"
select select "6"
select select "8"
select select "5"
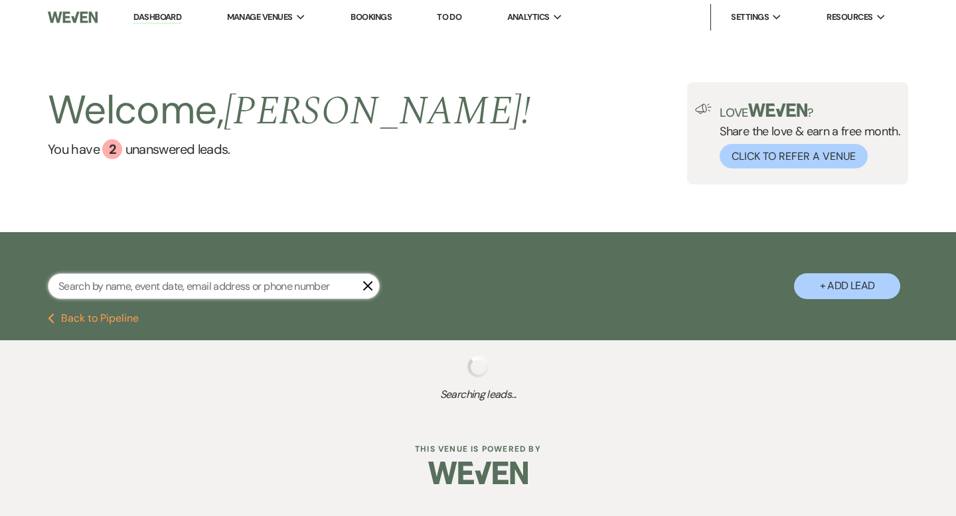
select select "8"
select select "5"
select select "8"
select select "5"
select select "8"
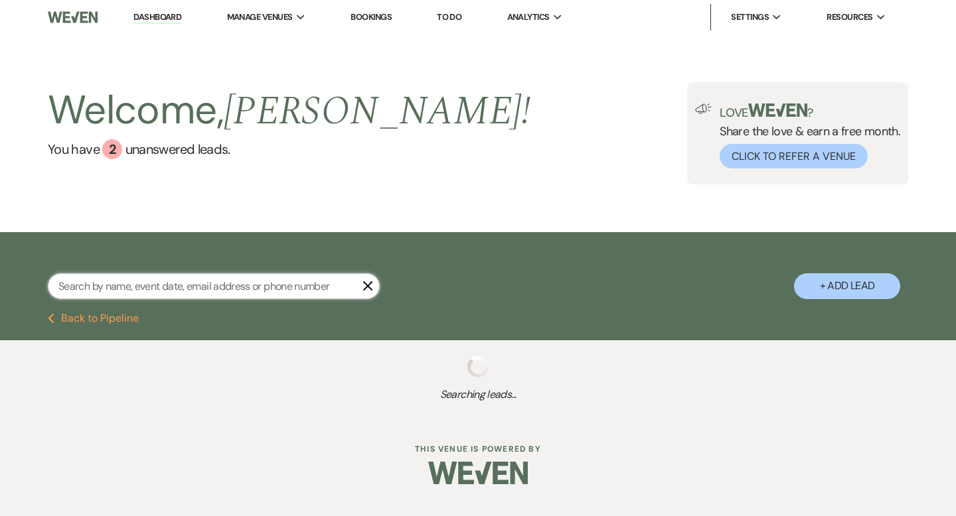
select select "11"
select select "8"
select select "11"
select select "8"
select select "11"
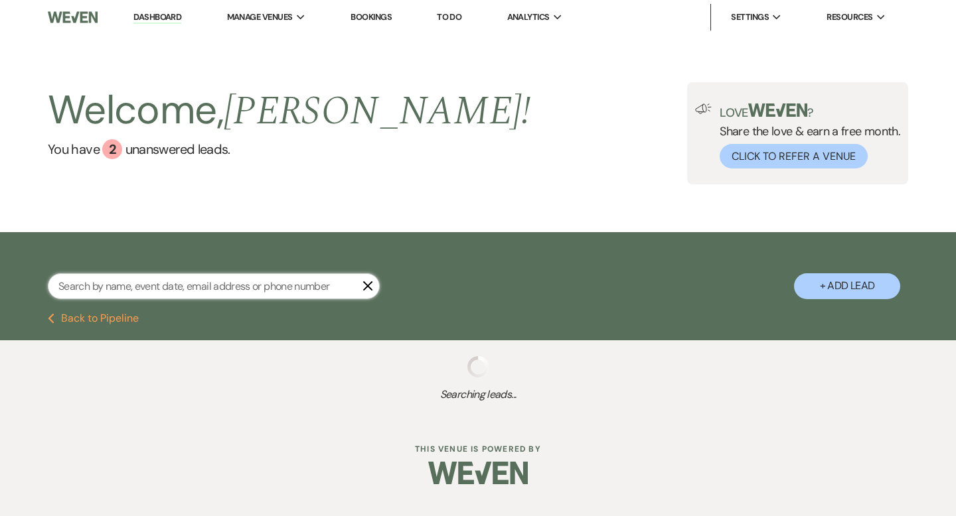
select select "8"
select select "11"
select select "8"
select select "11"
select select "8"
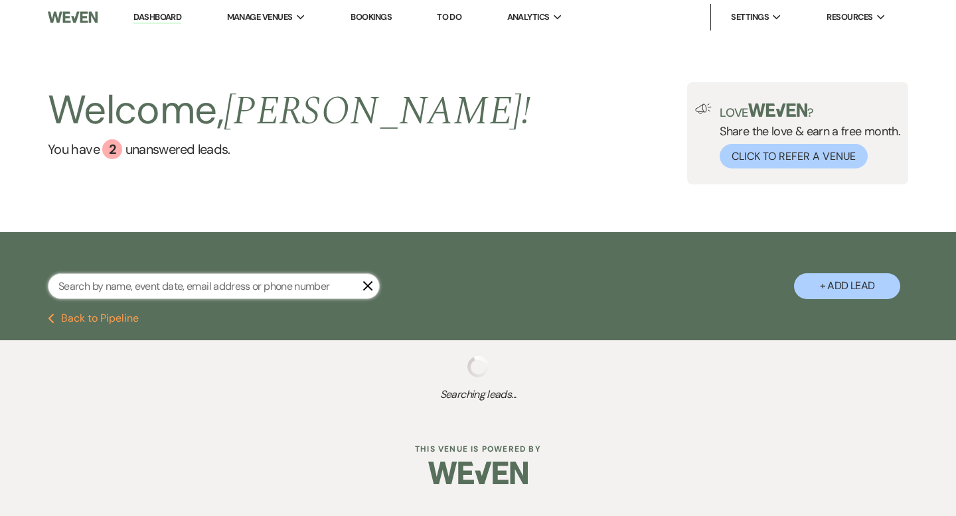
select select "11"
select select "8"
select select "5"
select select "8"
select select "1"
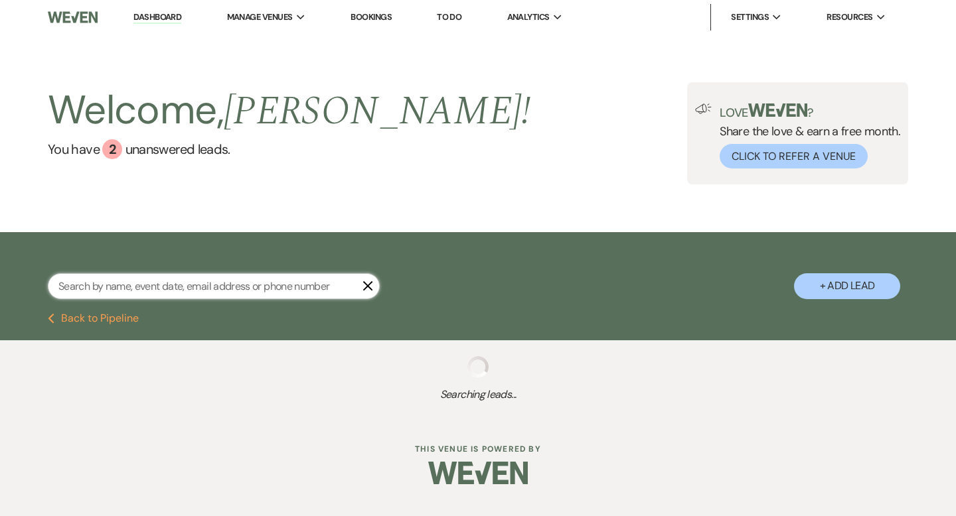
select select "8"
select select "6"
select select "8"
select select "5"
select select "8"
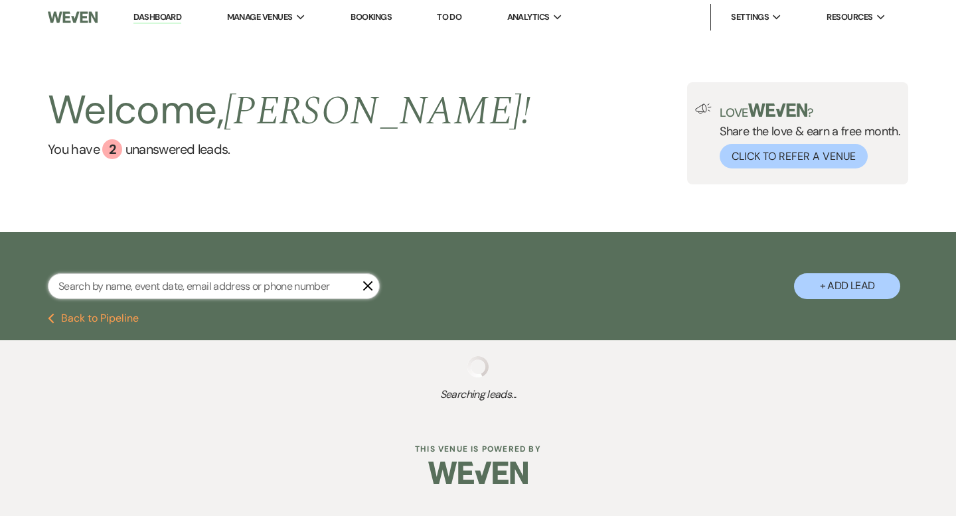
select select "5"
select select "8"
select select "4"
select select "8"
select select "4"
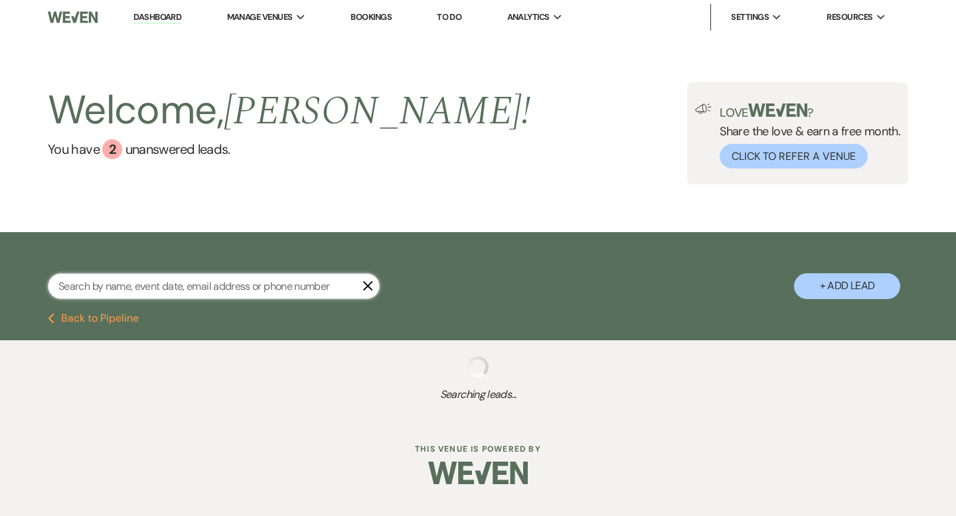
select select "8"
select select "1"
select select "8"
select select "5"
select select "8"
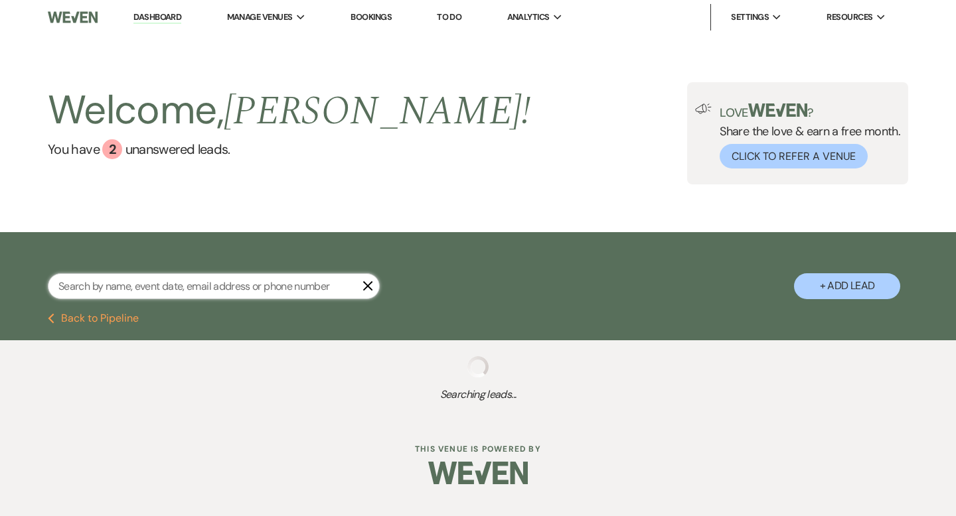
select select "6"
select select "8"
select select "5"
select select "8"
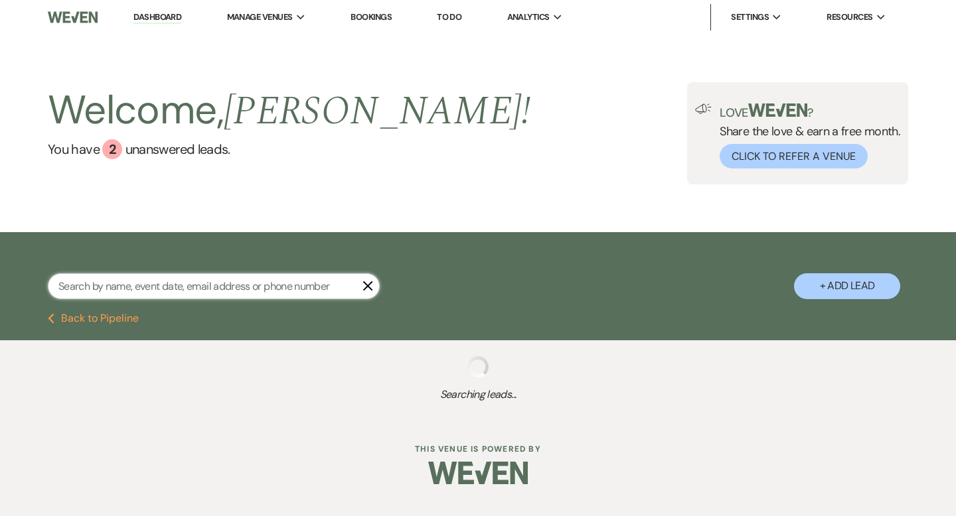
select select "11"
select select "8"
select select "1"
select select "8"
select select "5"
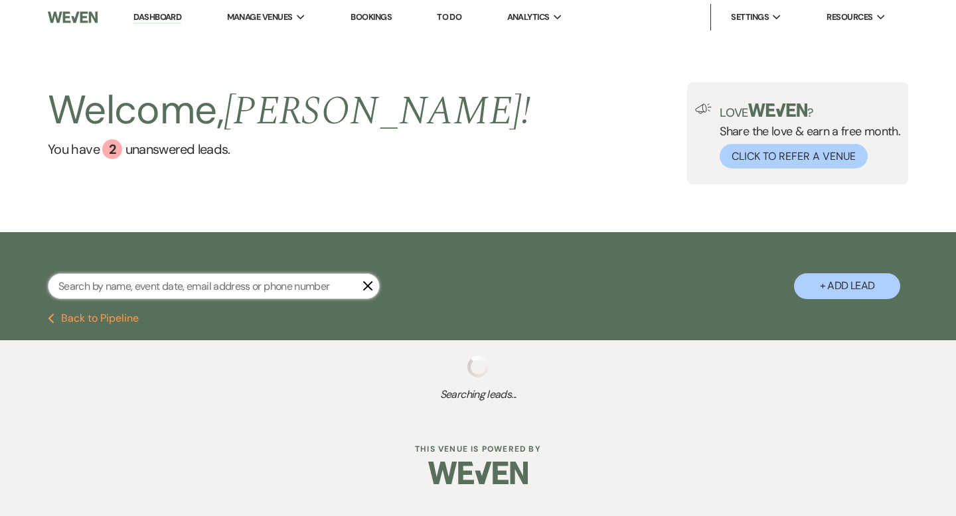
select select "8"
select select "11"
select select "8"
select select "5"
select select "8"
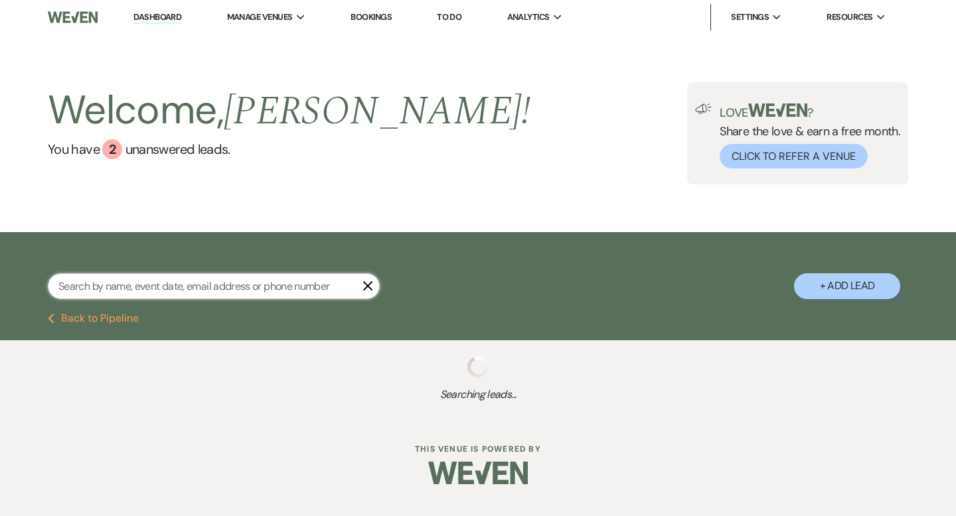
select select "4"
select select "8"
select select "5"
select select "8"
select select "11"
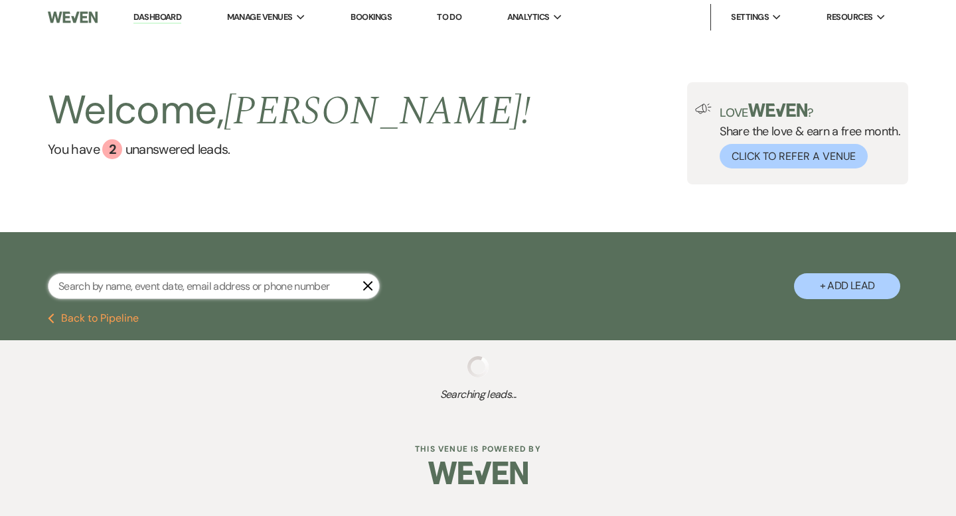
select select "8"
select select "11"
select select "8"
select select "4"
select select "8"
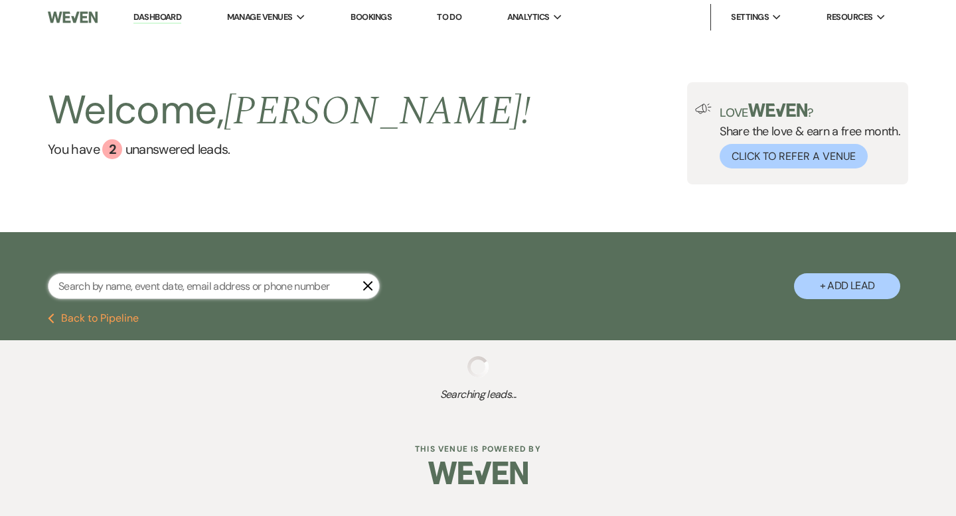
select select "1"
select select "8"
select select "2"
select select "8"
select select "11"
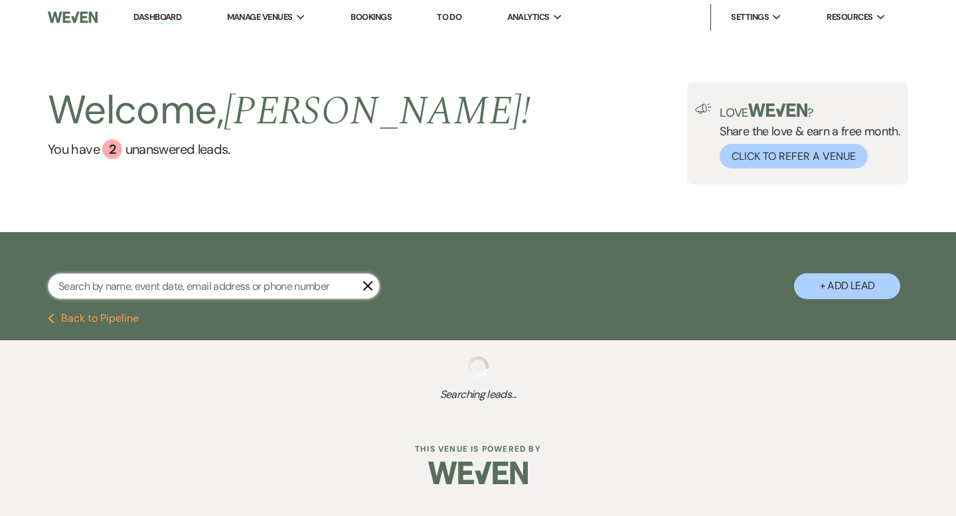
select select "8"
select select "2"
select select "8"
select select "6"
select select "8"
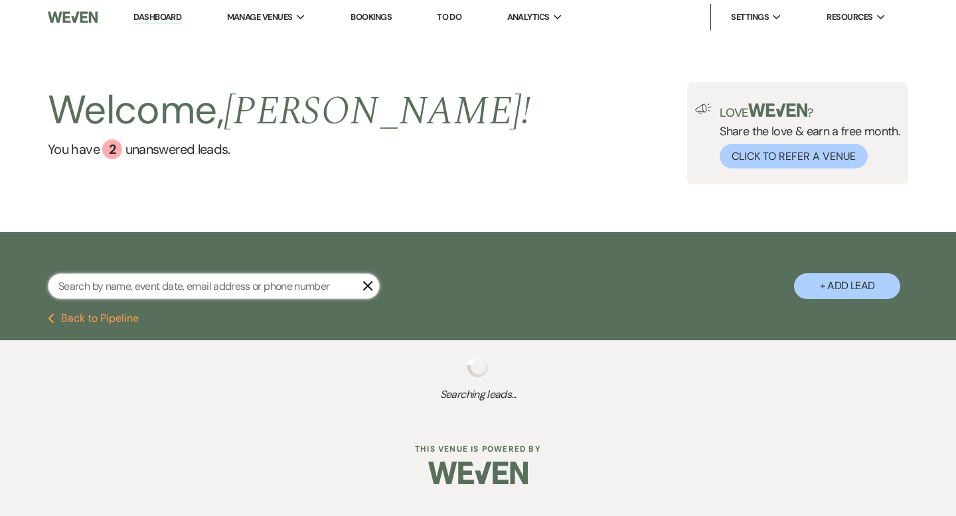
select select "11"
select select "8"
select select "2"
type input "Madis"
select select "4"
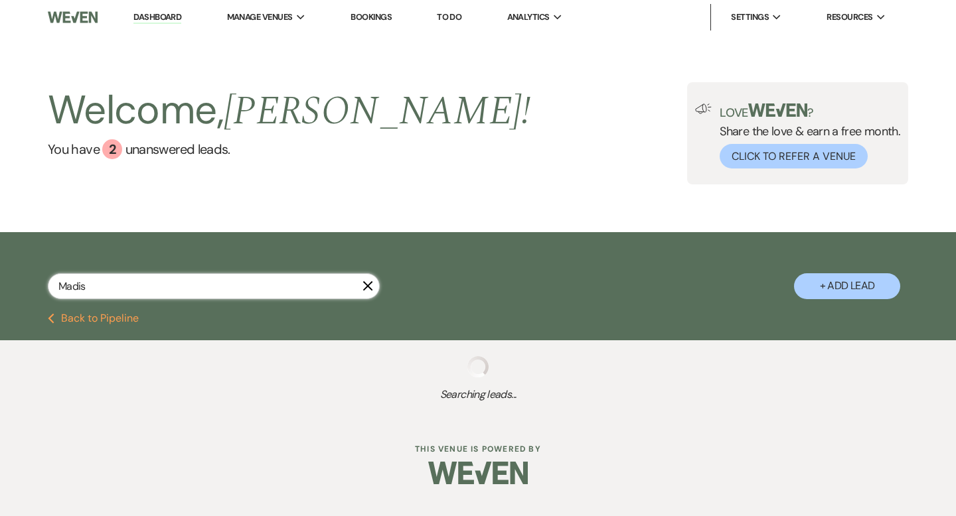
select select "9"
select select "8"
select select "5"
select select "8"
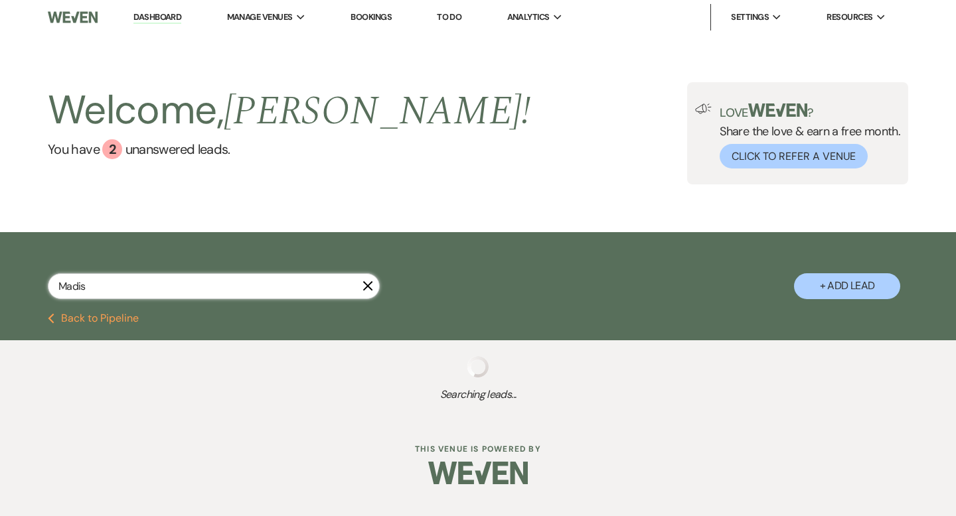
select select "5"
select select "8"
select select "5"
select select "8"
select select "6"
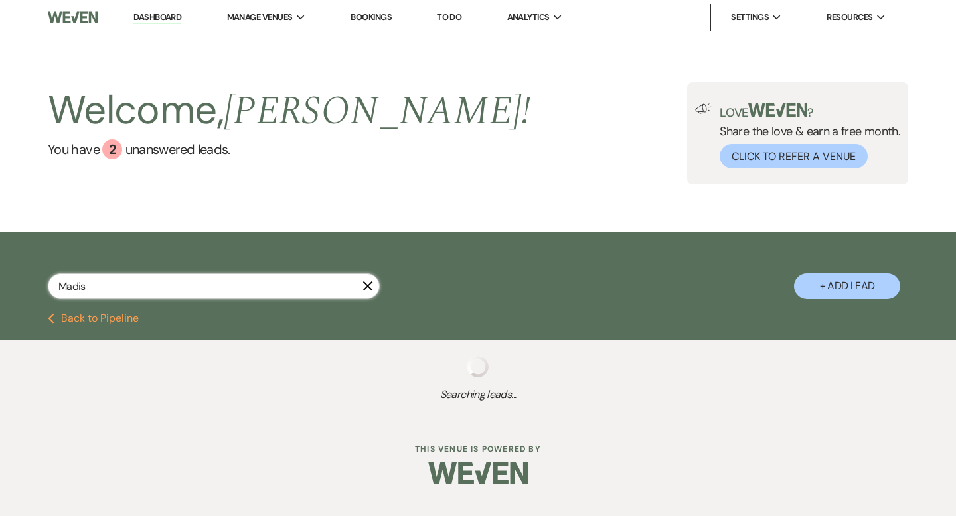
select select "8"
select select "5"
select select "8"
select select "5"
select select "8"
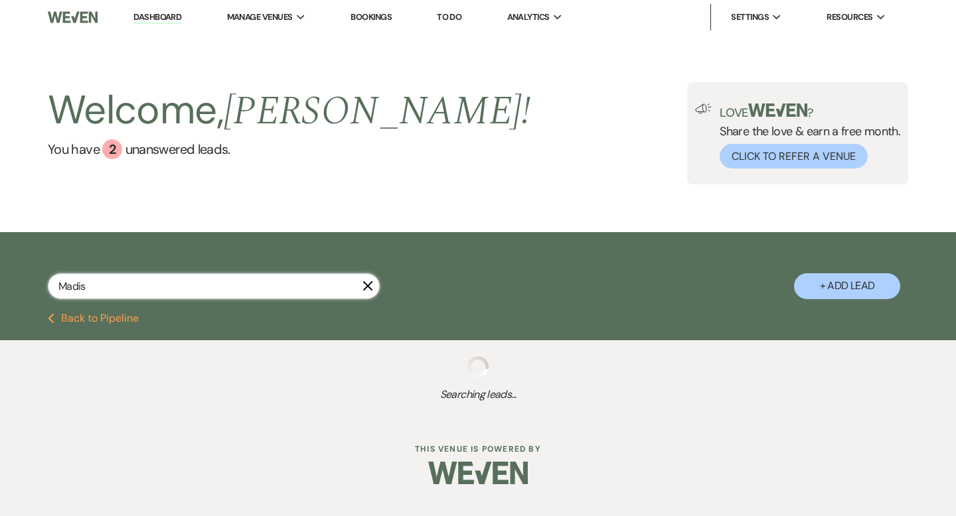
select select "5"
select select "8"
select select "5"
select select "8"
select select "3"
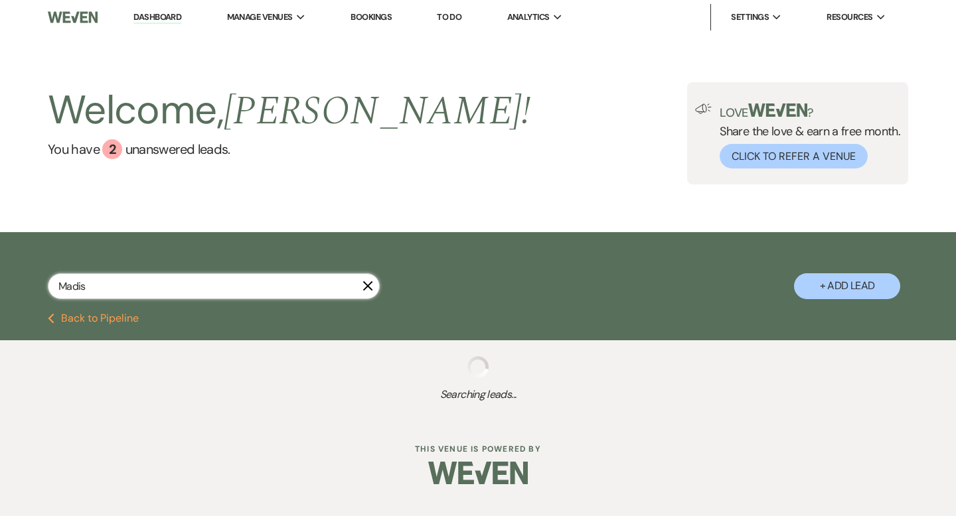
select select "8"
select select "5"
select select "8"
select select "11"
select select "8"
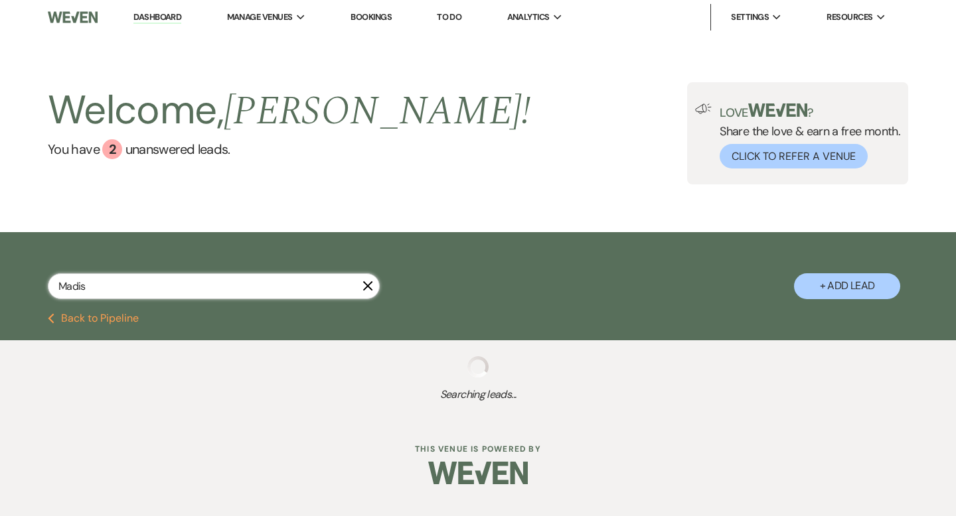
select select "11"
select select "8"
select select "11"
select select "8"
select select "5"
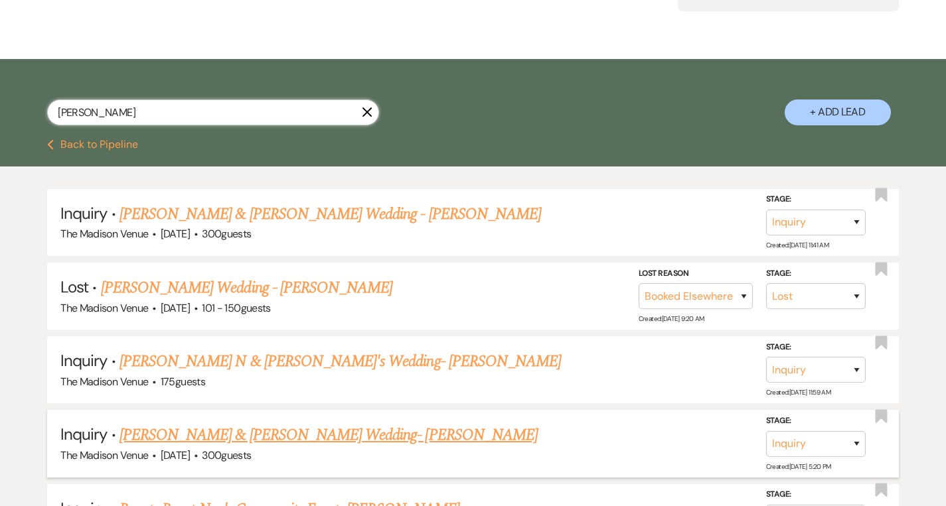
scroll to position [138, 0]
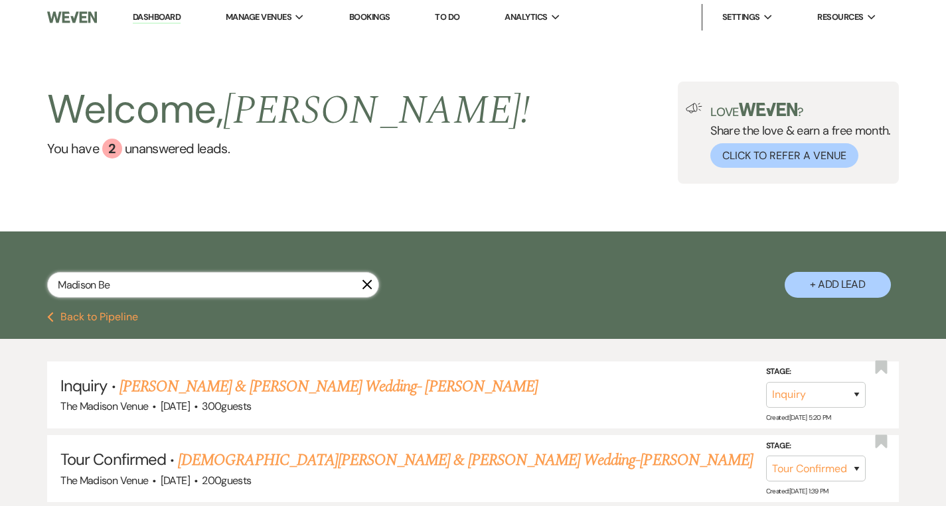
scroll to position [207, 0]
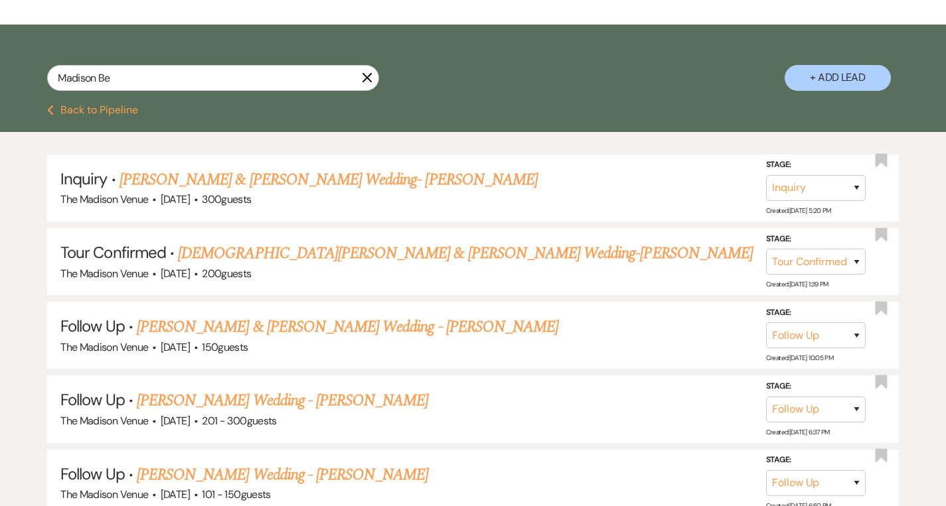
click at [372, 77] on icon "X" at bounding box center [367, 77] width 11 height 11
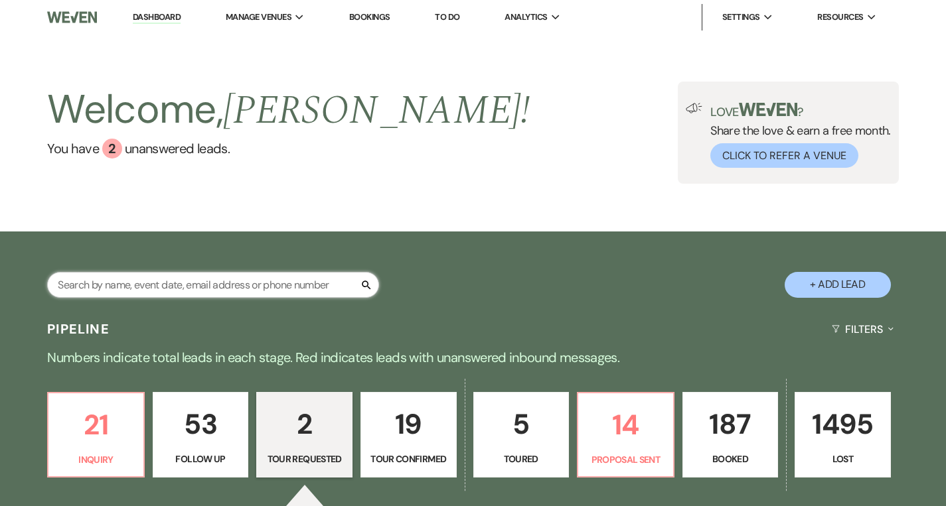
click at [212, 293] on input "text" at bounding box center [213, 285] width 332 height 26
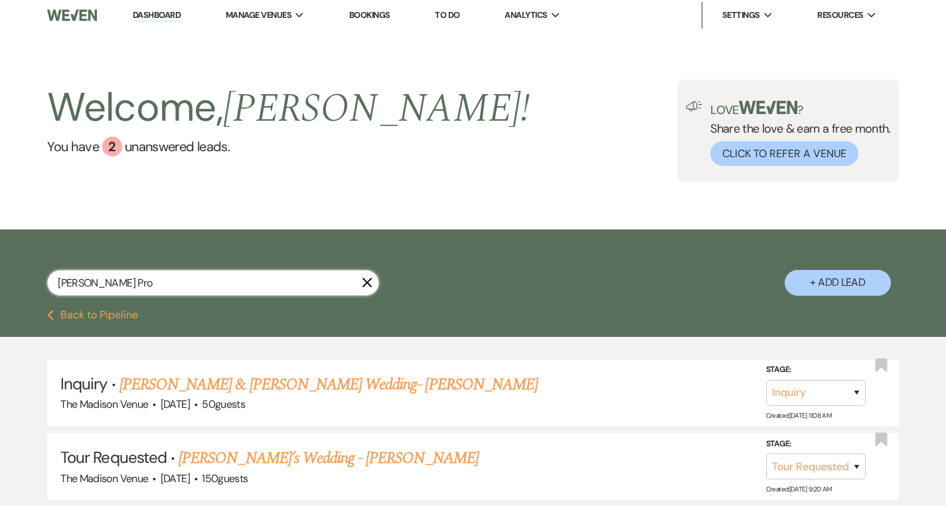
scroll to position [3, 0]
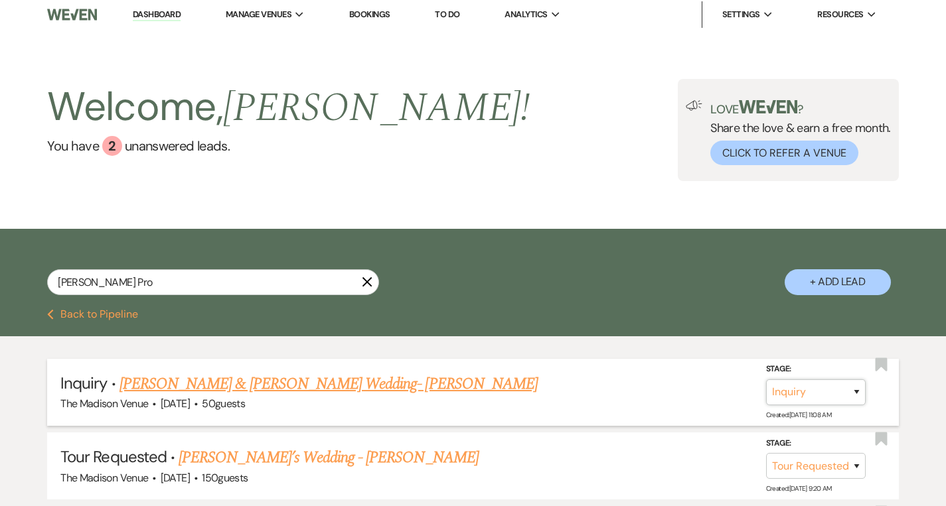
click at [855, 392] on select "Inquiry Follow Up Tour Requested Tour Confirmed Toured Proposal Sent Booked Lost" at bounding box center [816, 393] width 100 height 26
click at [851, 397] on button "Save" at bounding box center [839, 392] width 66 height 27
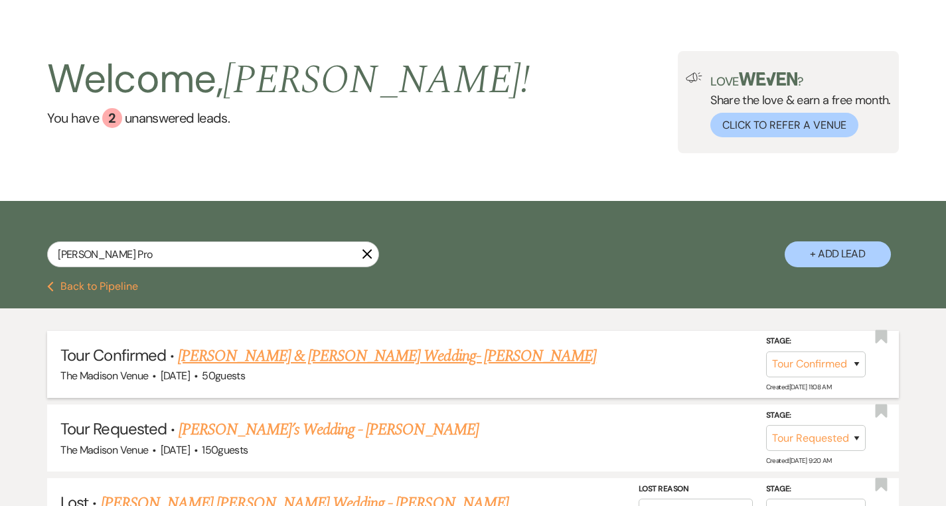
scroll to position [0, 0]
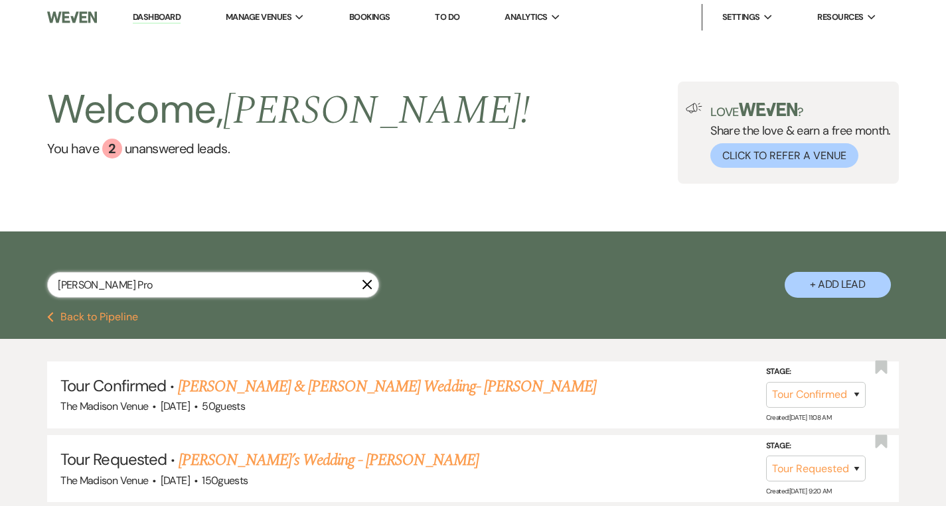
click at [378, 285] on input "[PERSON_NAME] Pro" at bounding box center [213, 285] width 332 height 26
click at [368, 283] on icon "X" at bounding box center [367, 284] width 11 height 11
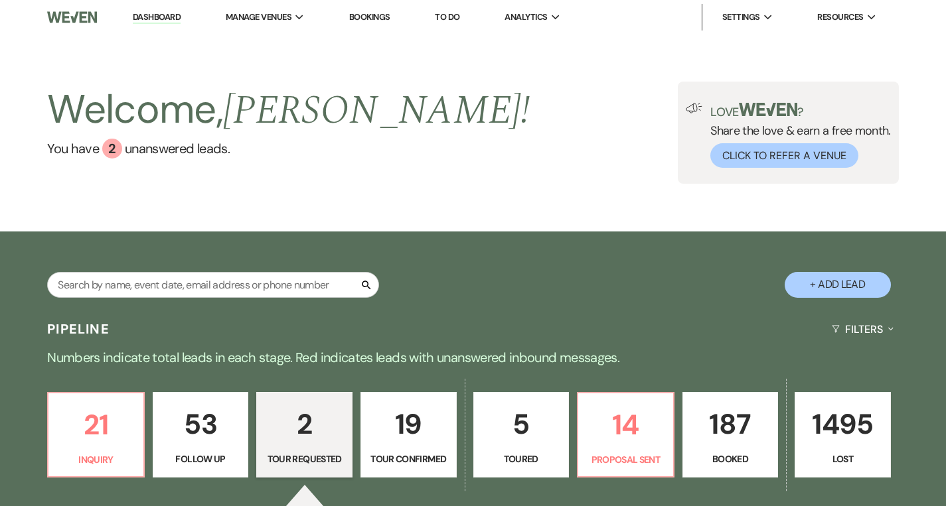
click at [158, 13] on link "Dashboard" at bounding box center [157, 17] width 48 height 13
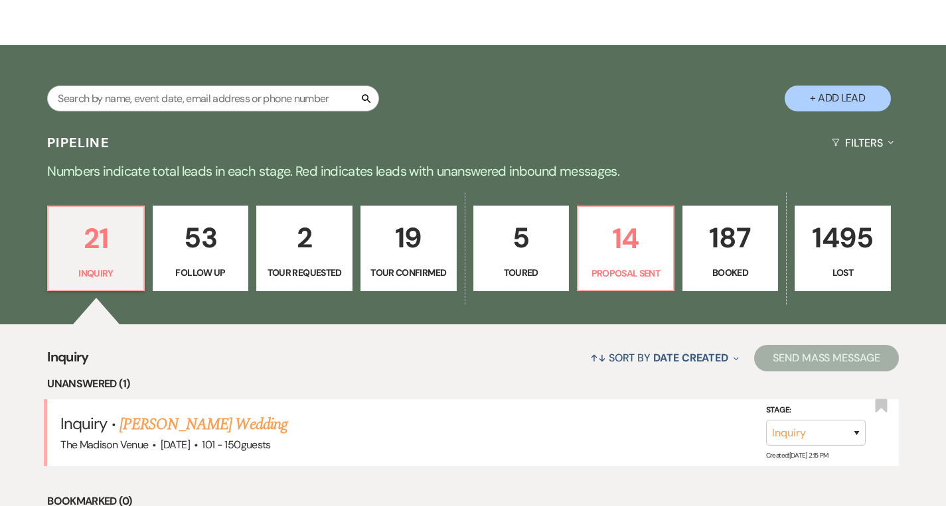
scroll to position [281, 0]
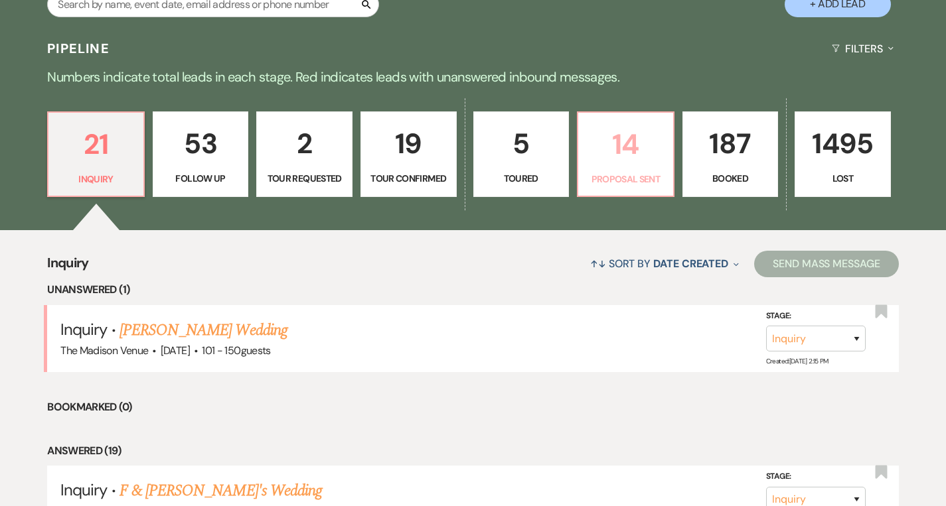
click at [615, 151] on p "14" at bounding box center [625, 144] width 79 height 44
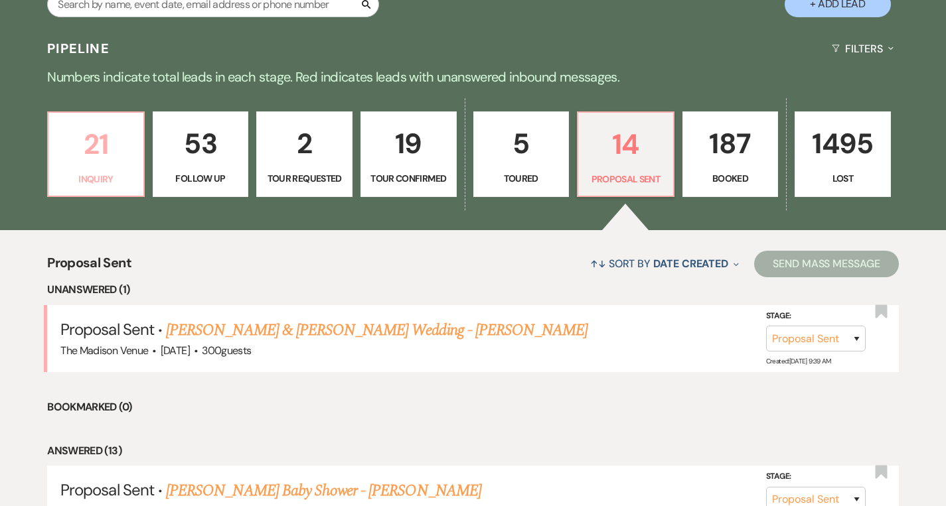
click at [76, 139] on p "21" at bounding box center [95, 144] width 79 height 44
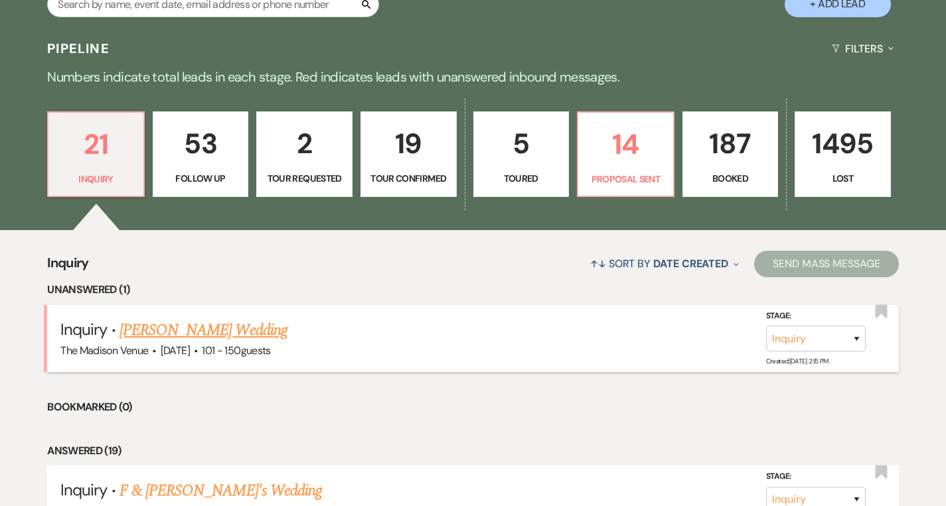
click at [200, 327] on link "[PERSON_NAME] Wedding" at bounding box center [203, 331] width 168 height 24
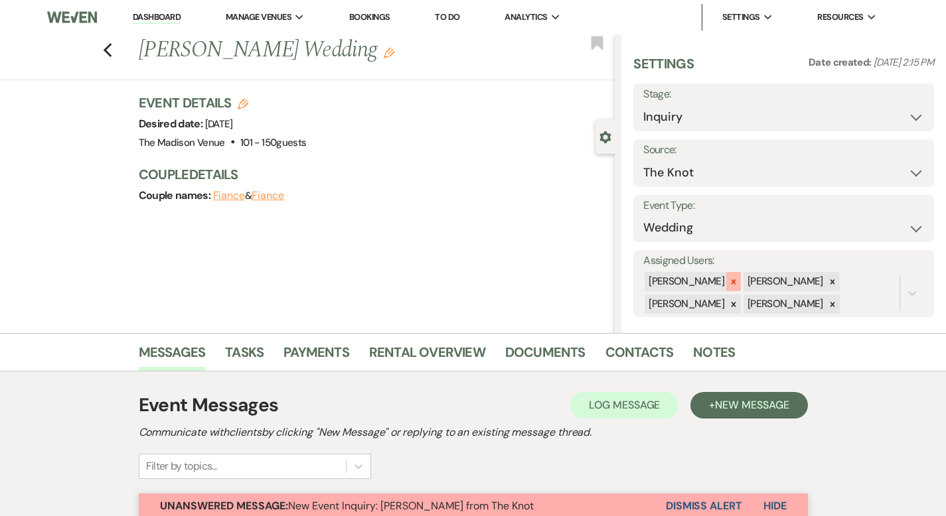
click at [738, 279] on icon at bounding box center [733, 281] width 9 height 9
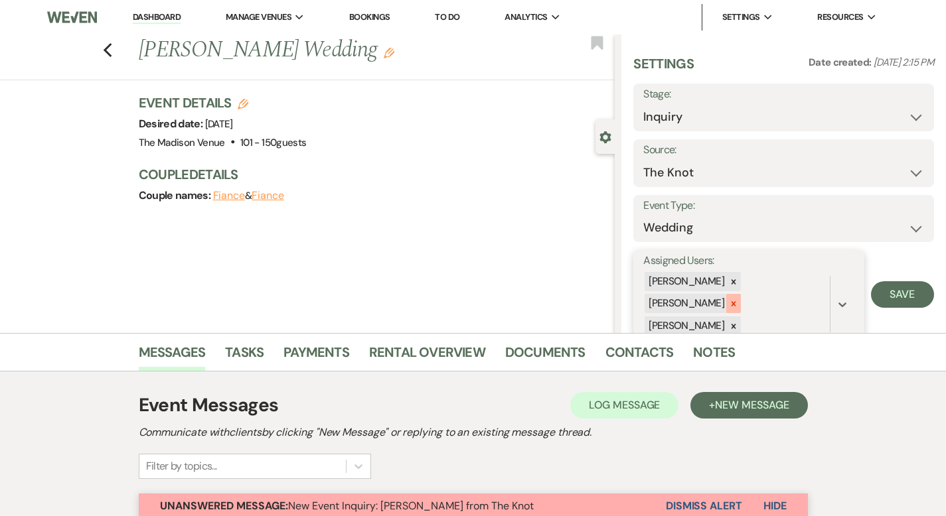
click at [736, 302] on icon at bounding box center [733, 303] width 5 height 5
click at [738, 307] on icon at bounding box center [733, 304] width 9 height 9
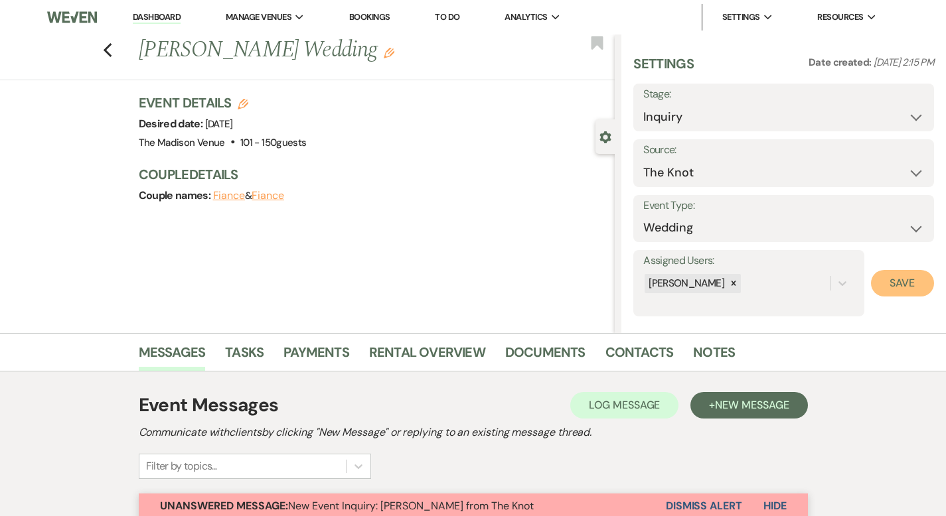
drag, startPoint x: 888, startPoint y: 276, endPoint x: 805, endPoint y: 273, distance: 83.0
click at [888, 276] on button "Save" at bounding box center [902, 283] width 63 height 27
click at [384, 55] on icon "Edit" at bounding box center [389, 53] width 11 height 11
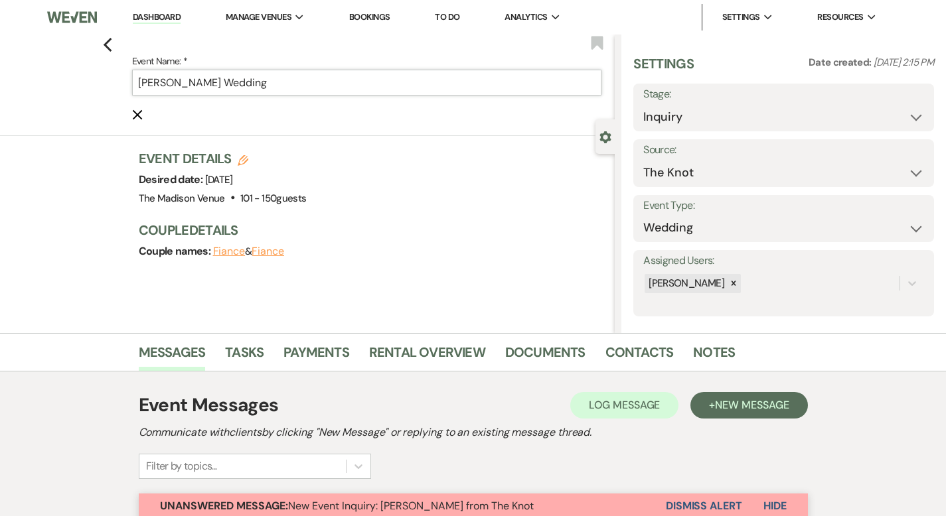
click at [297, 88] on input "[PERSON_NAME] Wedding" at bounding box center [367, 83] width 470 height 26
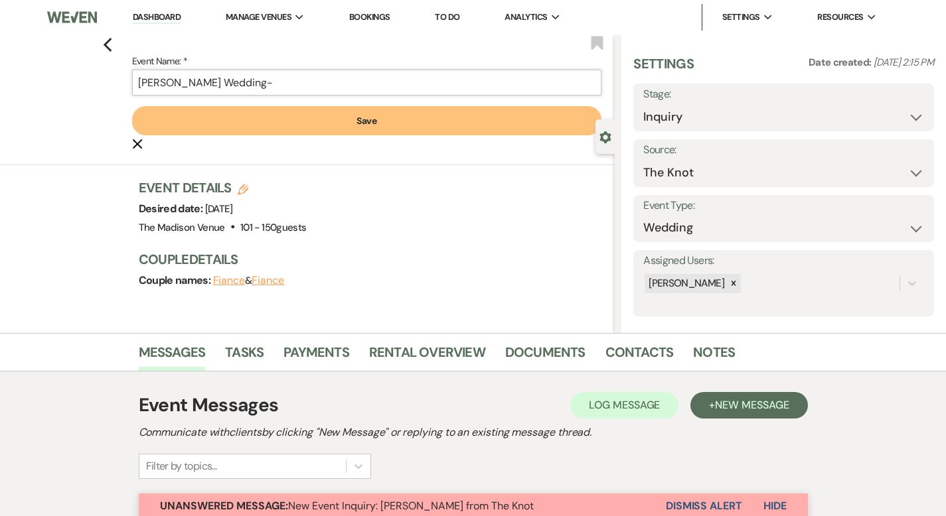
click at [265, 72] on input "[PERSON_NAME] Wedding-" at bounding box center [367, 83] width 470 height 26
click at [266, 82] on input "[PERSON_NAME] Wedding-" at bounding box center [367, 83] width 470 height 26
click at [328, 129] on button "Save" at bounding box center [367, 120] width 470 height 29
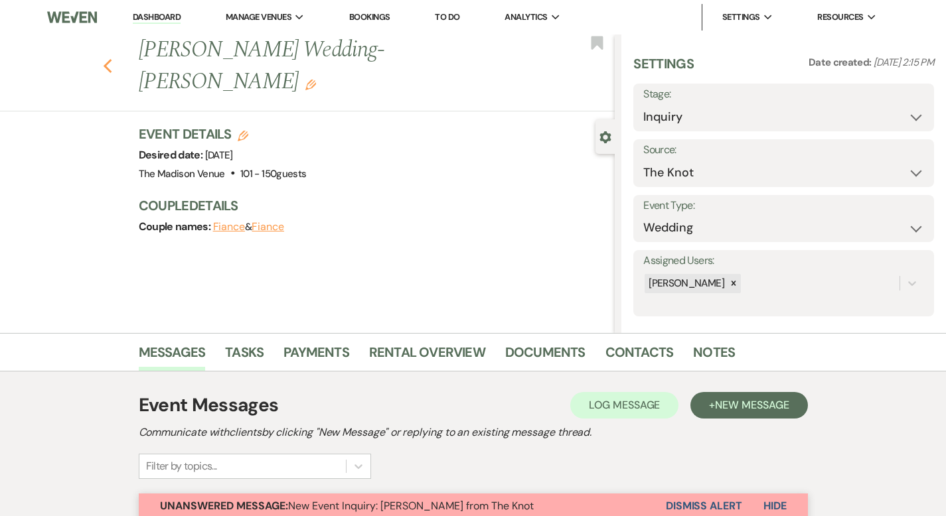
click at [103, 59] on use "button" at bounding box center [107, 66] width 9 height 15
